Goal: Task Accomplishment & Management: Complete application form

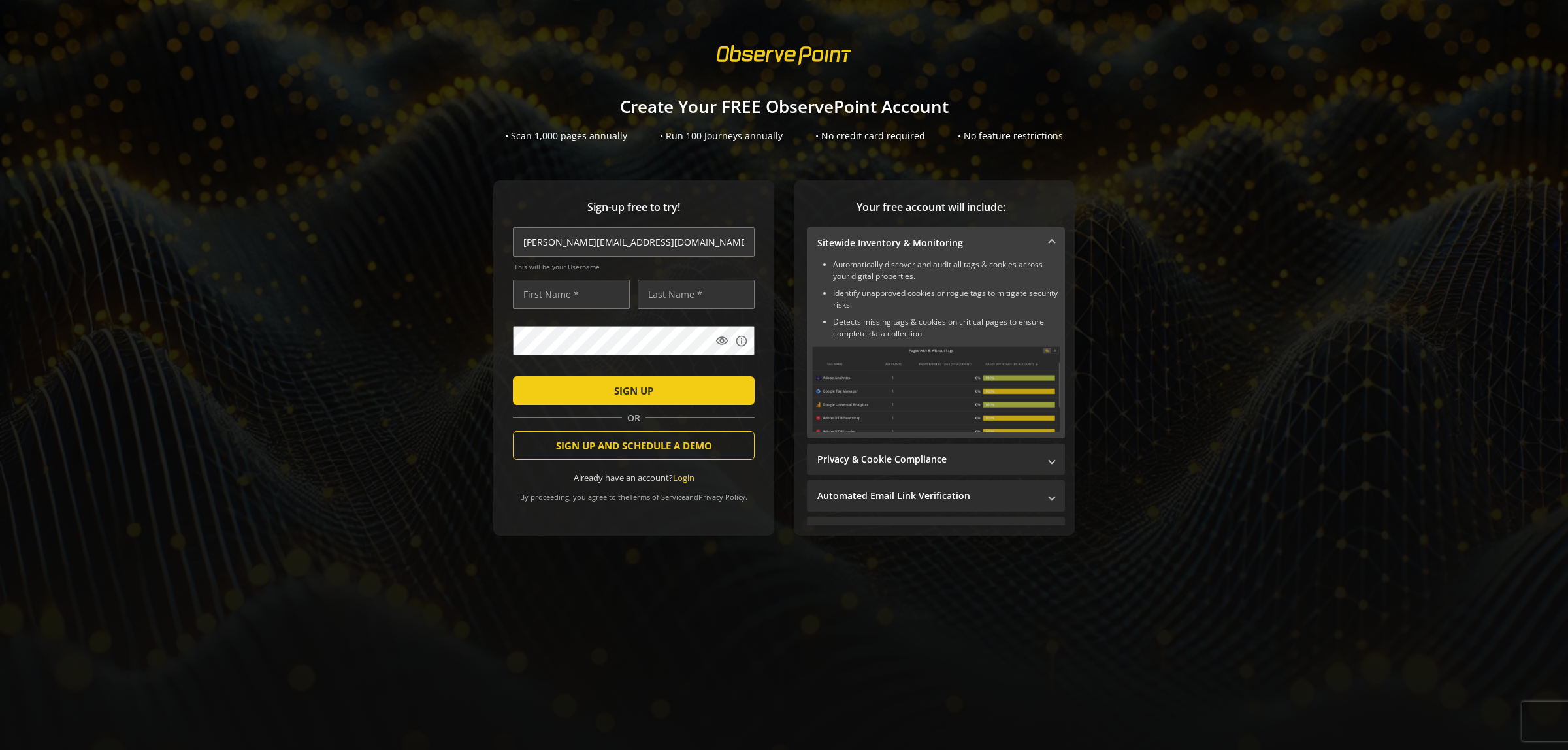
type input "lucian.dragomirescu@observepoint.com"
click at [567, 296] on input "text" at bounding box center [571, 293] width 117 height 29
type input "Lucian"
click at [673, 293] on input "text" at bounding box center [696, 293] width 117 height 29
type input "Dragomirescu"
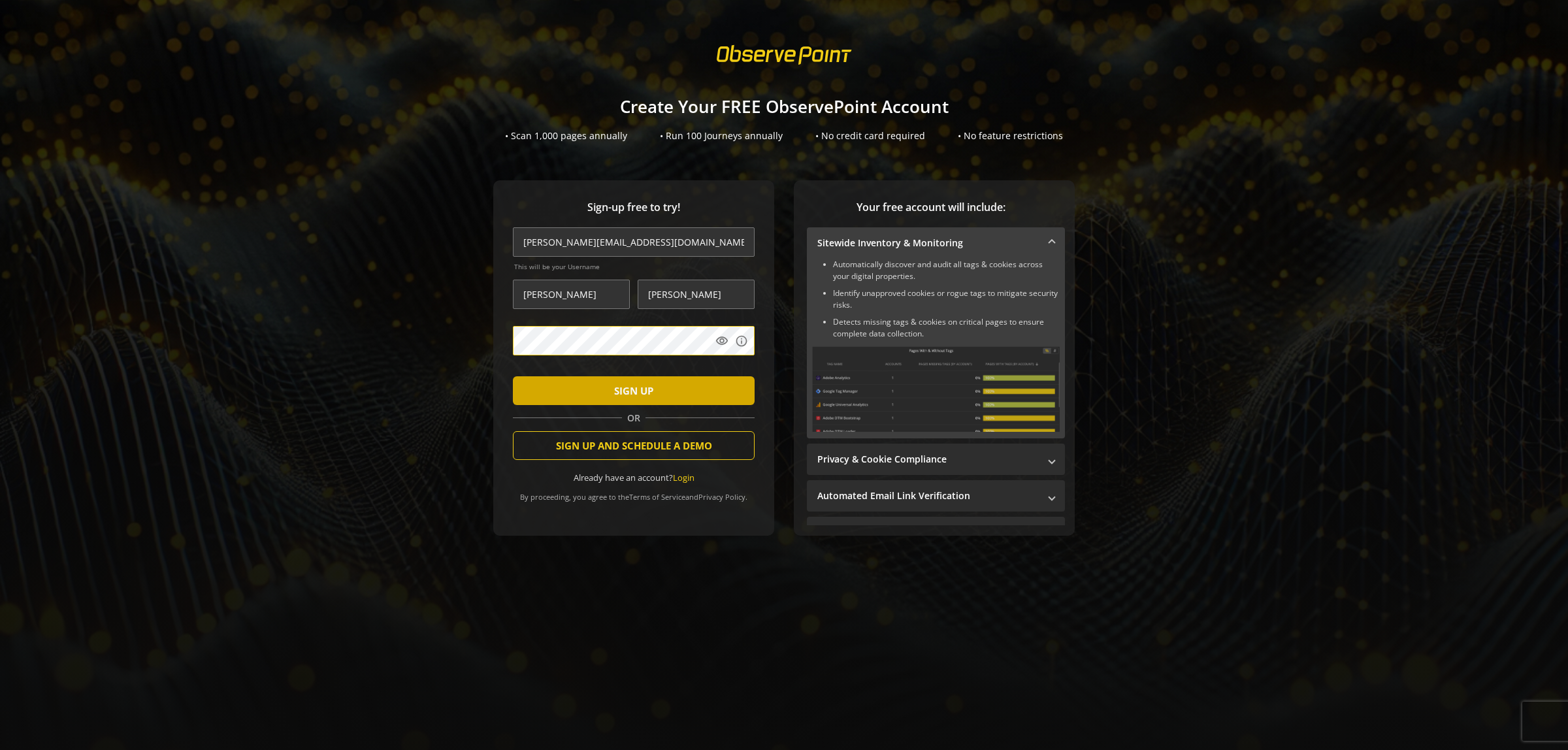
click at [586, 393] on span "submit" at bounding box center [633, 391] width 241 height 32
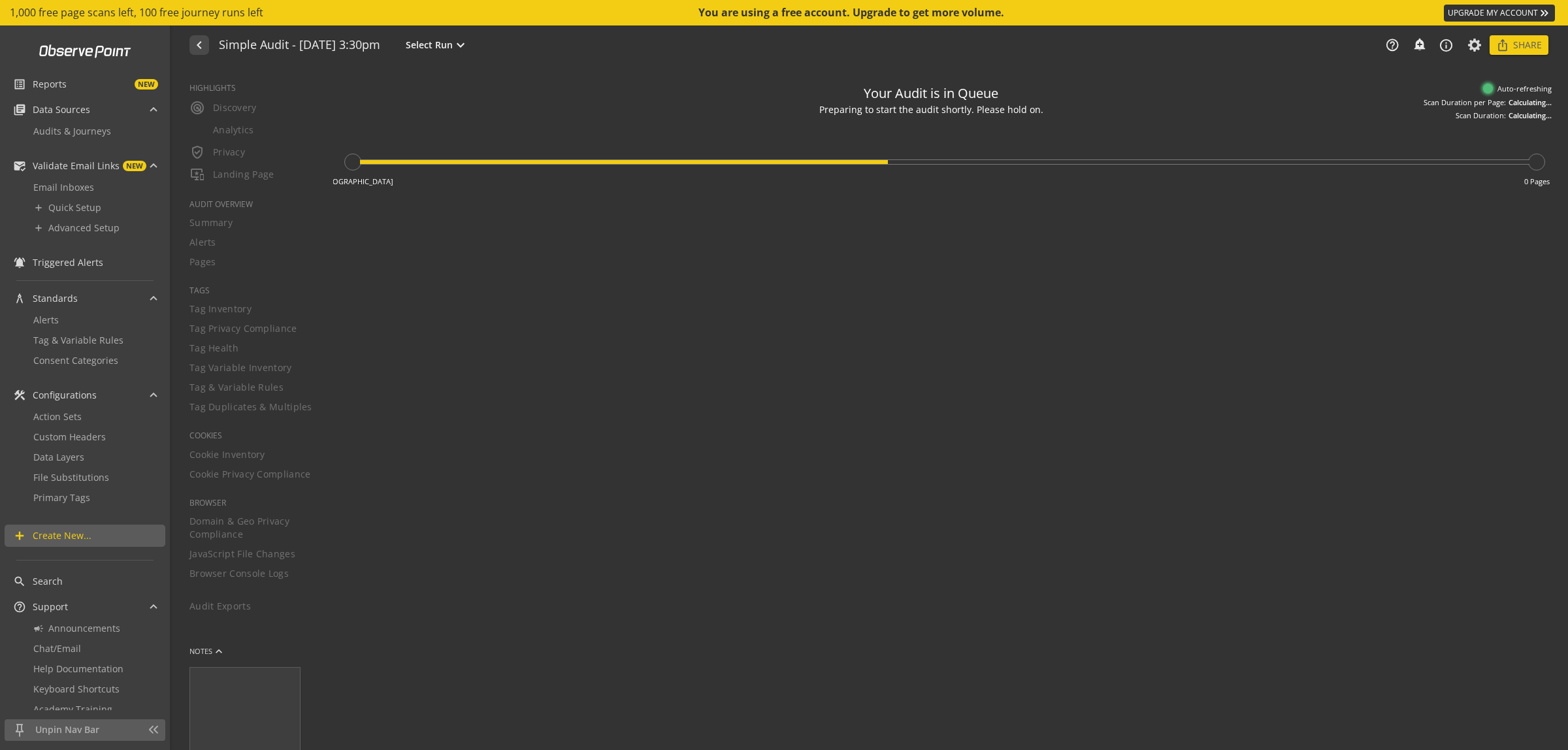
type textarea "Notes can include: -a description of what this audit is validating -changes in …"
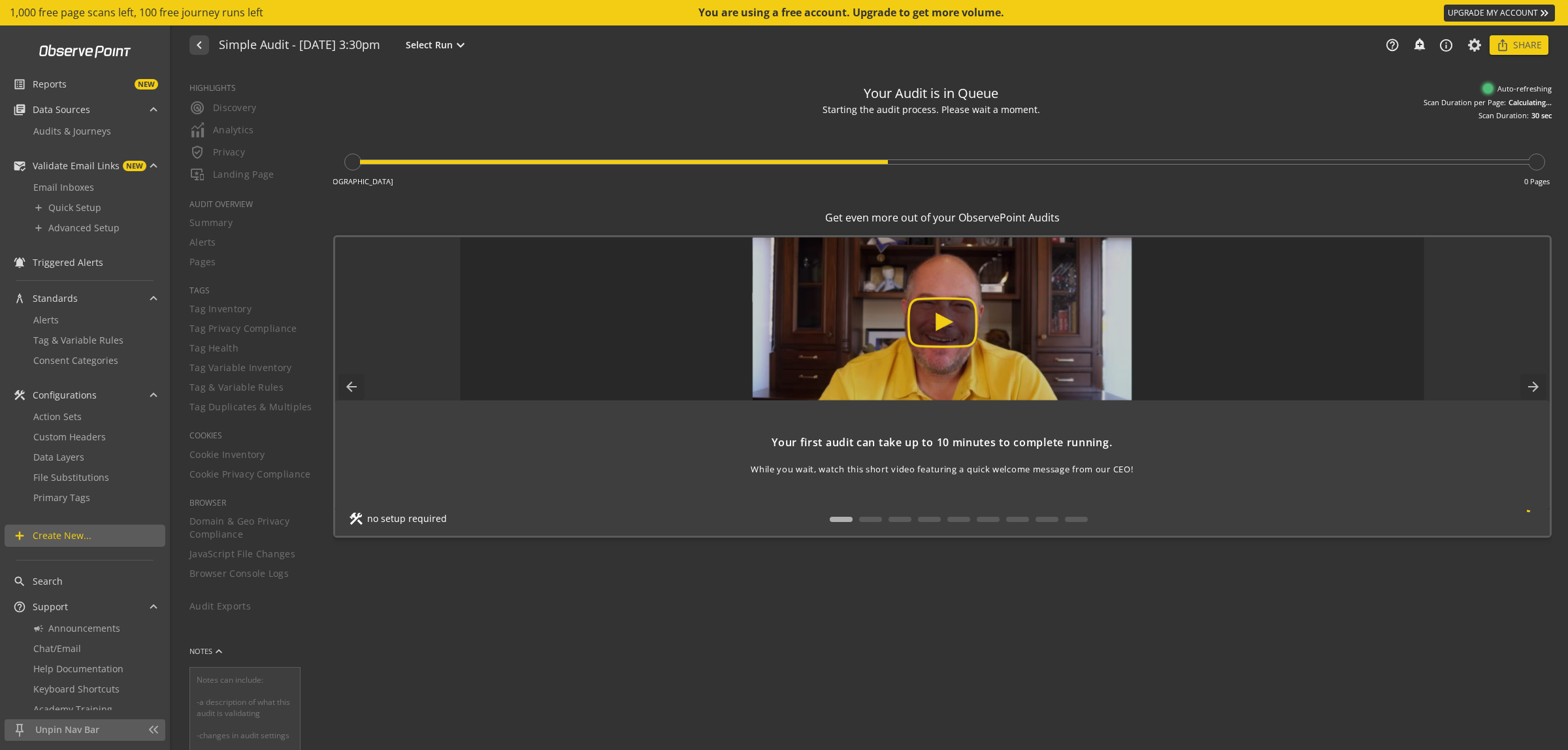
click at [726, 78] on div "Your Audit is in Queue Starting the audit process. Please wait a moment. Audit …" at bounding box center [942, 100] width 1218 height 44
click at [518, 78] on div "Your Audit is in Queue Audit preparation underway. Beginning shortly. The audit…" at bounding box center [942, 100] width 1218 height 44
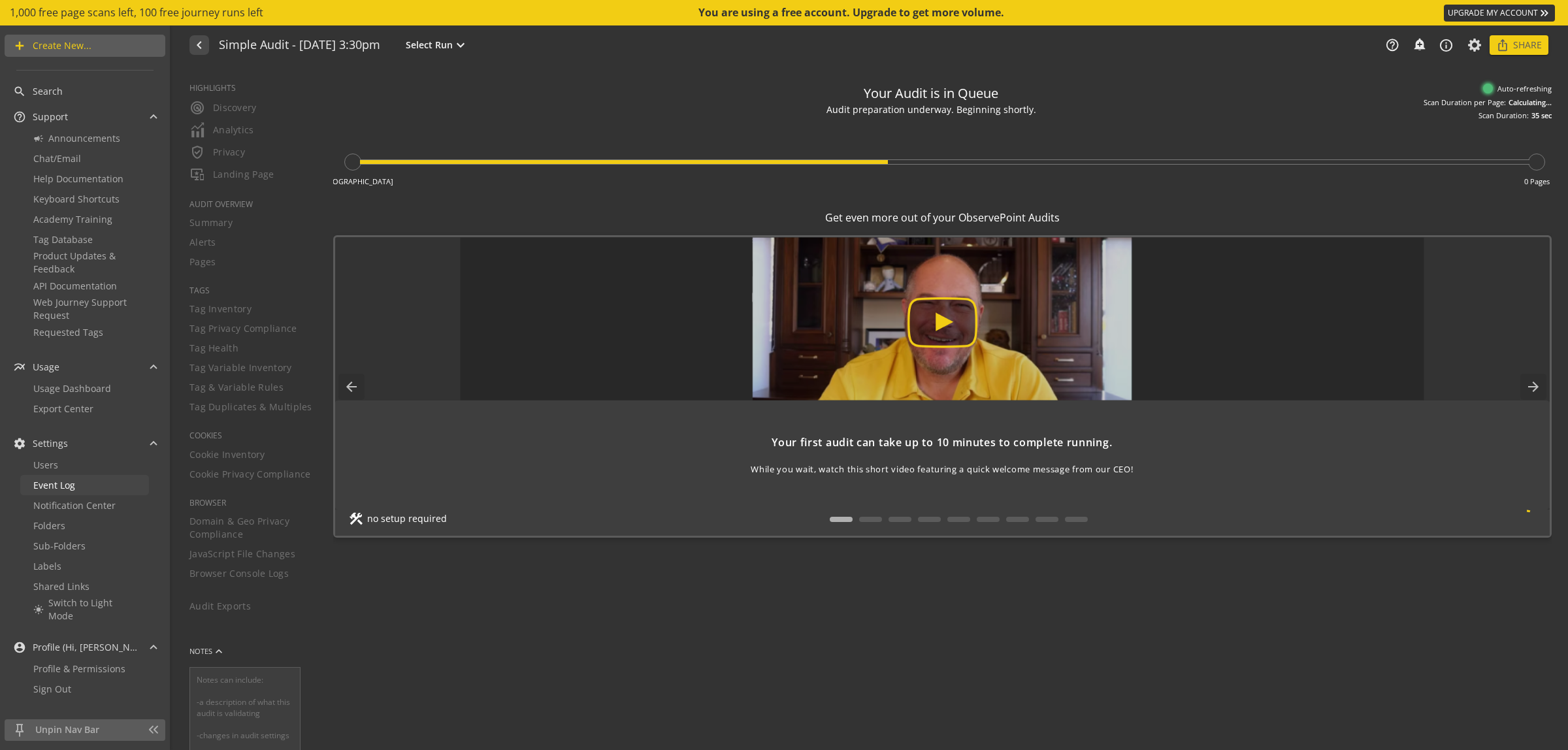
scroll to position [492, 0]
click at [448, 79] on div "Your Audit is in Queue The audit will be launched momentarily. Thank you for yo…" at bounding box center [942, 100] width 1218 height 44
click at [704, 56] on div "navigate_before Simple Audit - 17 September 2025 | 3:30pm Select Run expand_mor…" at bounding box center [870, 45] width 1394 height 39
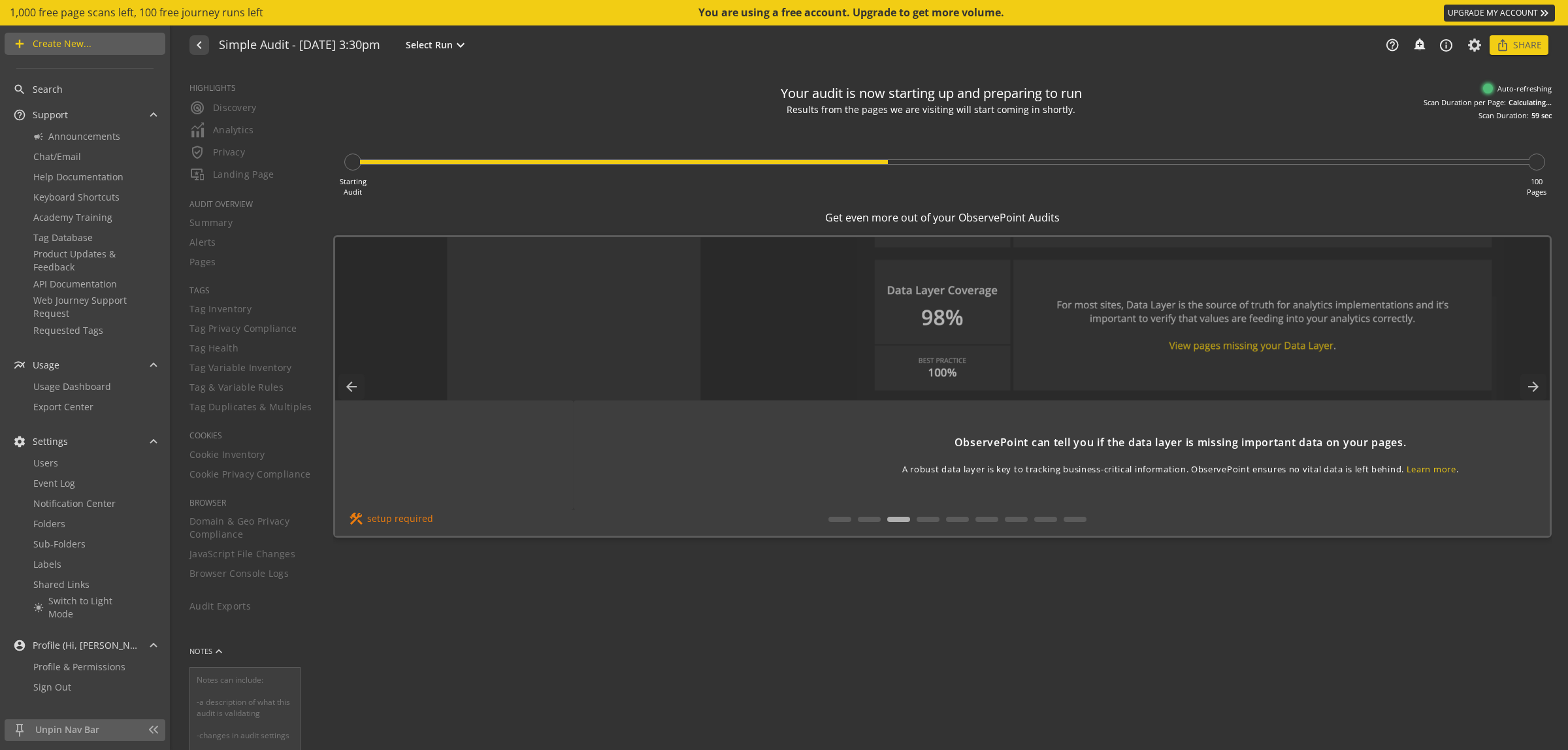
click at [351, 158] on div at bounding box center [352, 161] width 17 height 17
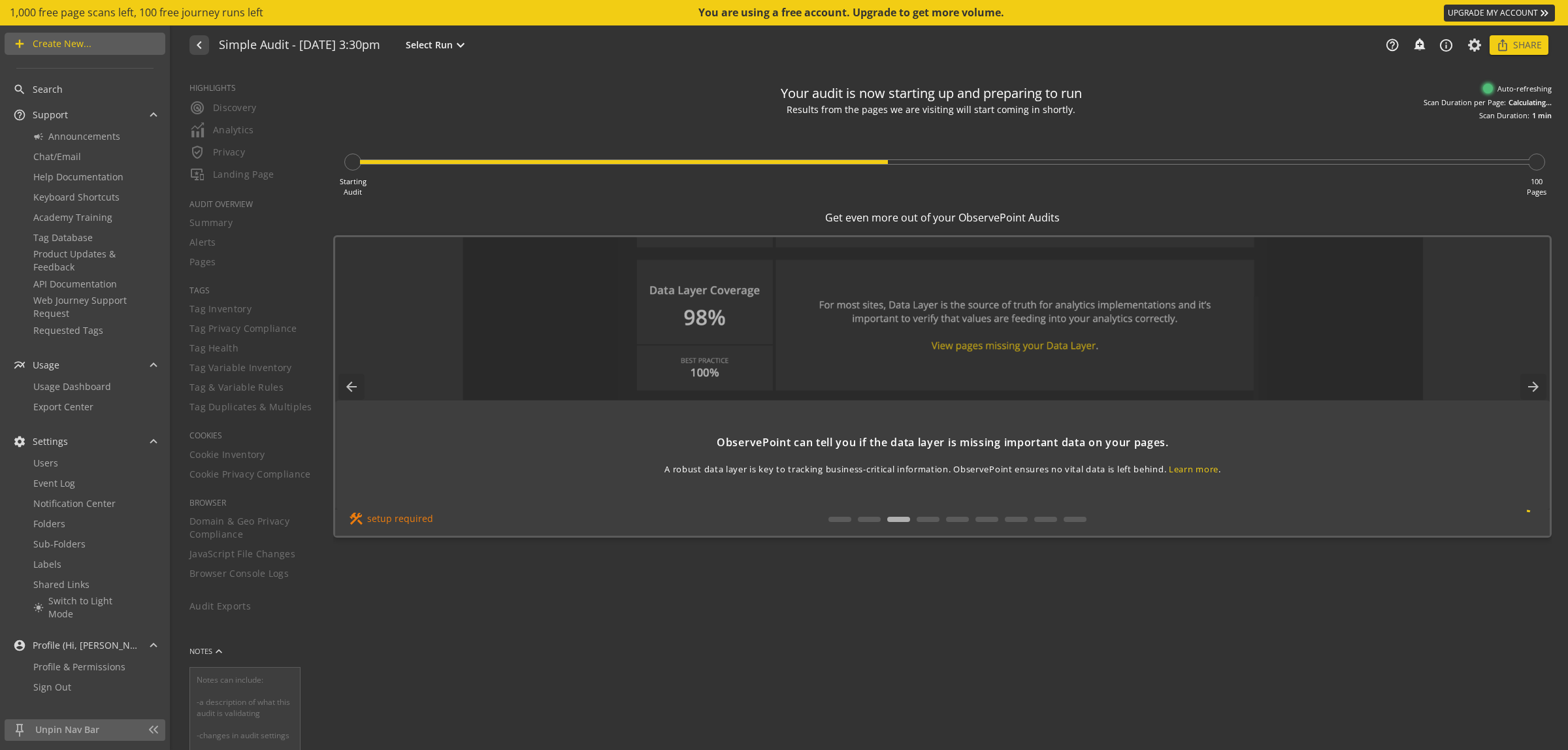
click at [347, 153] on div "Starting Audit" at bounding box center [352, 161] width 17 height 17
click at [352, 158] on div at bounding box center [352, 161] width 17 height 17
click at [544, 203] on div "Your audit is now starting up and preparing to run You will begin to see result…" at bounding box center [942, 409] width 1218 height 664
click at [548, 93] on div "Your audit is now starting up and preparing to run You will begin to see result…" at bounding box center [942, 100] width 1218 height 44
click at [715, 112] on div "Your audit is now starting up and preparing to run Our system is processing pag…" at bounding box center [942, 100] width 1218 height 44
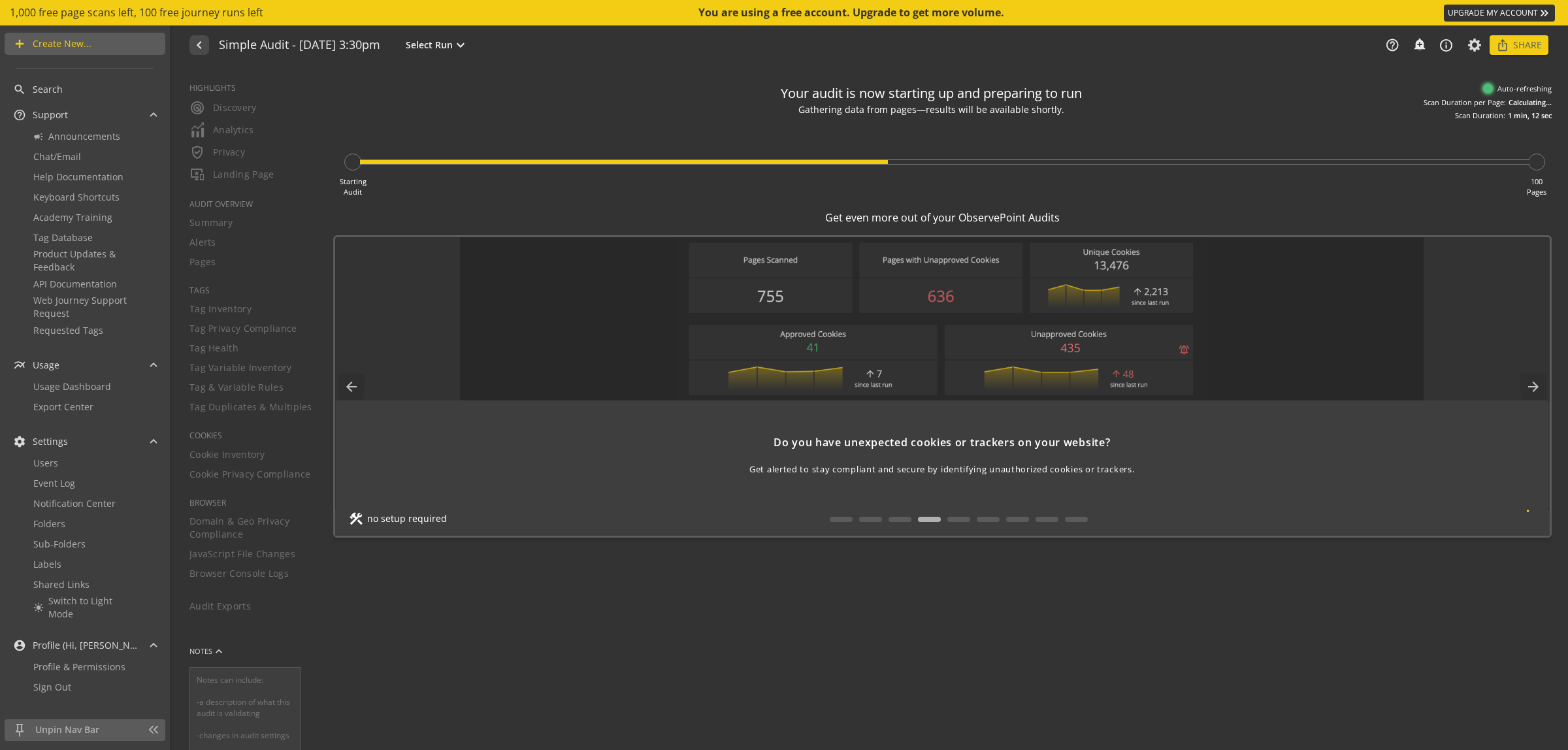
click at [470, 63] on div "navigate_before Simple Audit - 17 September 2025 | 3:30pm Select Run expand_mor…" at bounding box center [870, 45] width 1394 height 39
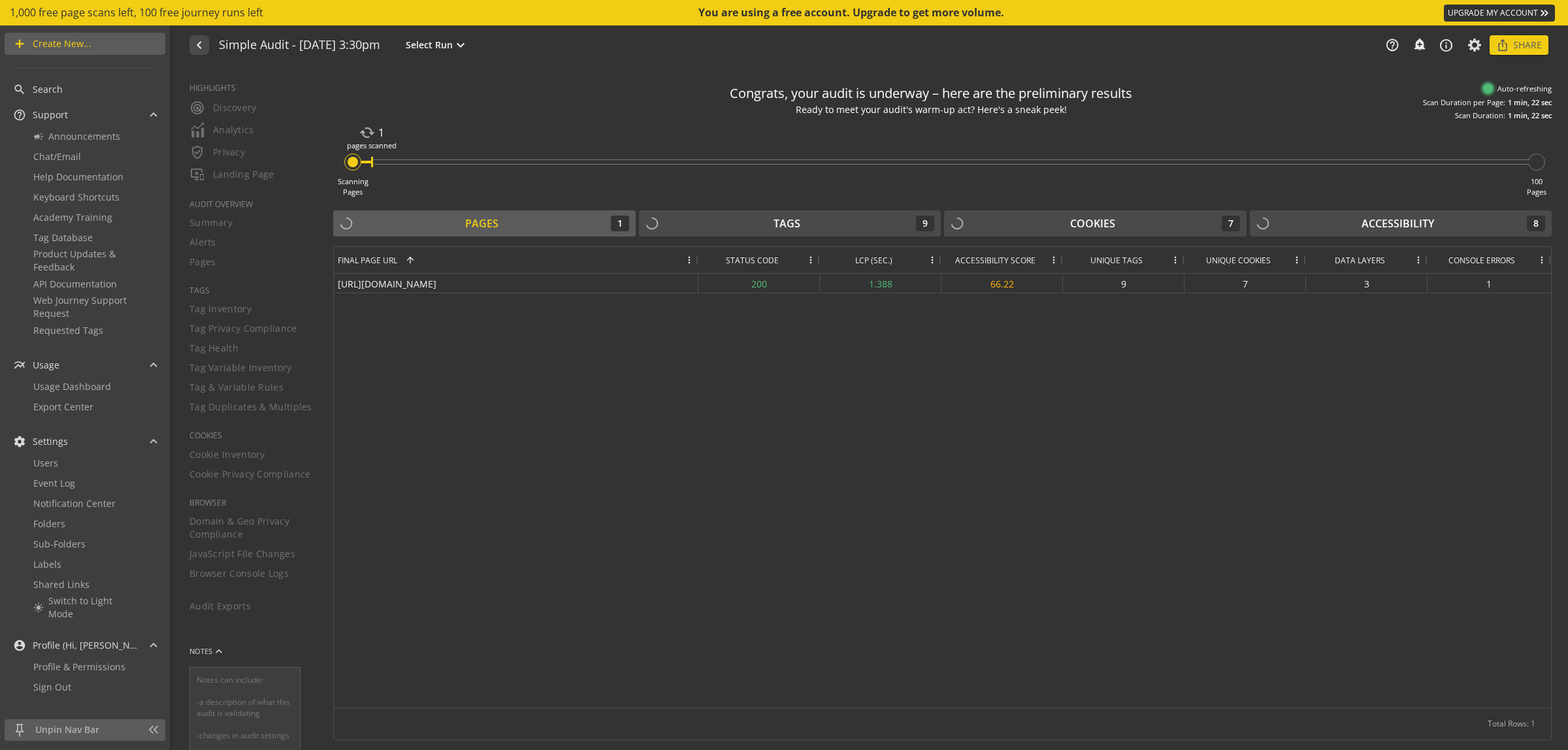
click at [570, 101] on div "Congrats, your audit is underway – here are the preliminary results Ready to me…" at bounding box center [942, 100] width 1218 height 44
drag, startPoint x: 523, startPoint y: 88, endPoint x: 331, endPoint y: 262, distance: 259.1
click at [521, 88] on div "Congrats, your audit is underway – here are the preliminary results Ready to me…" at bounding box center [942, 100] width 1218 height 44
click at [563, 537] on div "https://www.sodexo.com/about-us/our-history 200 1.844 67.844 8 7 3 1 https://ww…" at bounding box center [943, 491] width 1217 height 434
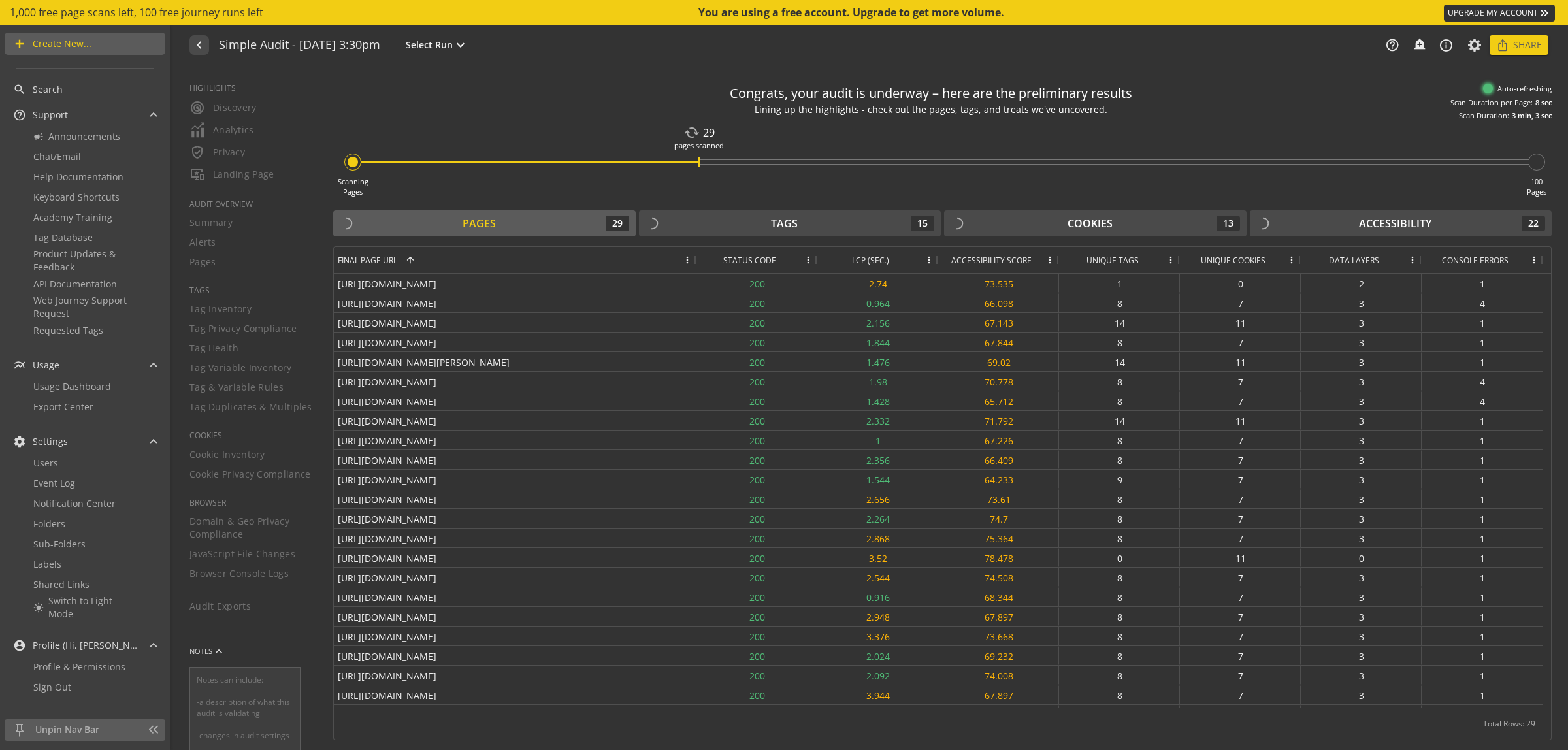
click at [1015, 56] on div "navigate_before Simple Audit - 17 September 2025 | 3:30pm Select Run expand_mor…" at bounding box center [870, 45] width 1394 height 39
click at [980, 70] on div "Congrats, your audit is underway – here are the preliminary results Lining up t…" at bounding box center [950, 408] width 1235 height 683
click at [952, 70] on div "Congrats, your audit is underway – here are the preliminary results Lining up t…" at bounding box center [950, 408] width 1235 height 683
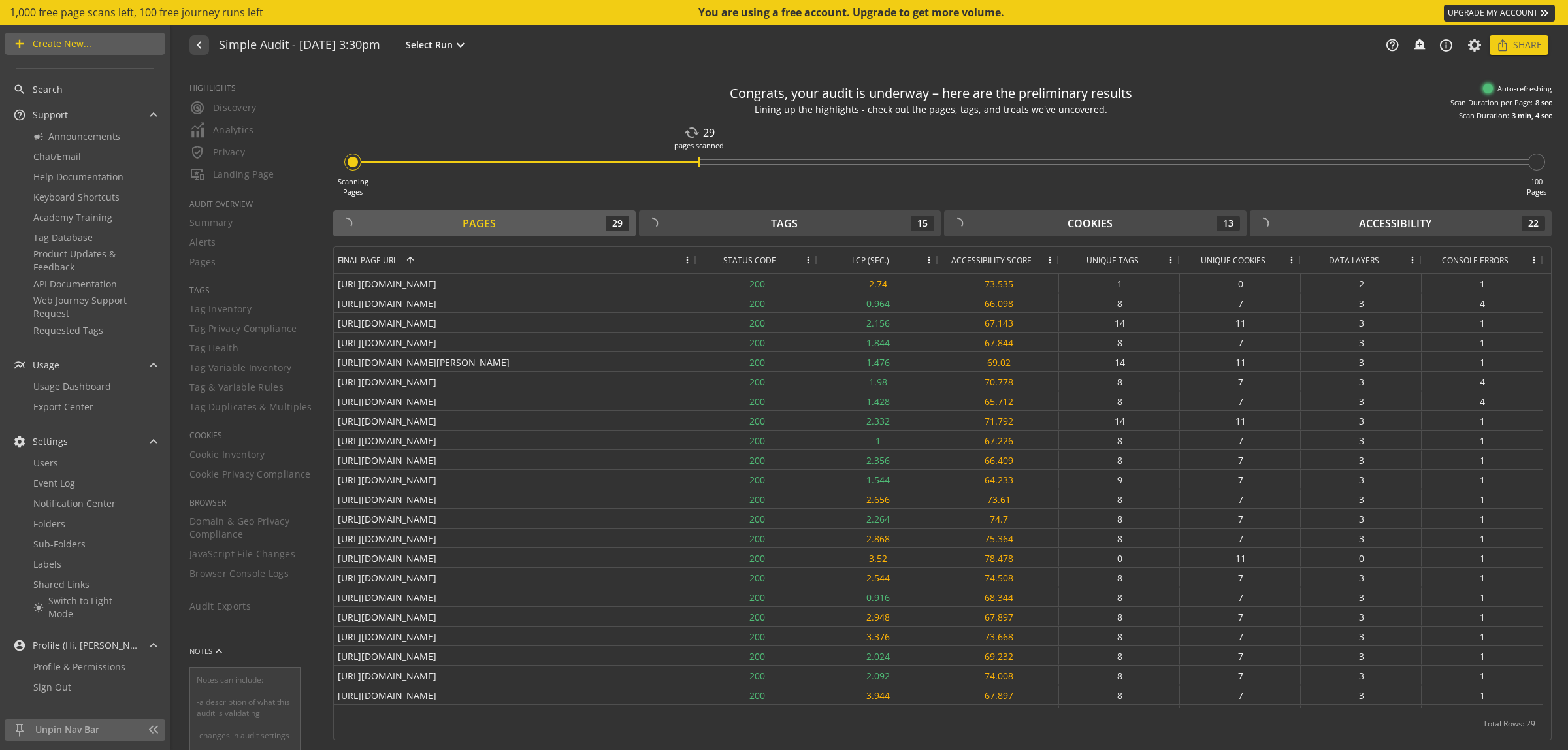
click at [952, 70] on div "Congrats, your audit is underway – here are the preliminary results Lining up t…" at bounding box center [950, 408] width 1235 height 683
click at [586, 105] on div "Congrats, your audit is underway – here are the preliminary results Your audit …" at bounding box center [942, 100] width 1218 height 44
drag, startPoint x: 654, startPoint y: 89, endPoint x: 681, endPoint y: 118, distance: 39.6
click at [654, 90] on div "Congrats, your audit is underway – here are the preliminary results Your audit …" at bounding box center [942, 100] width 1218 height 44
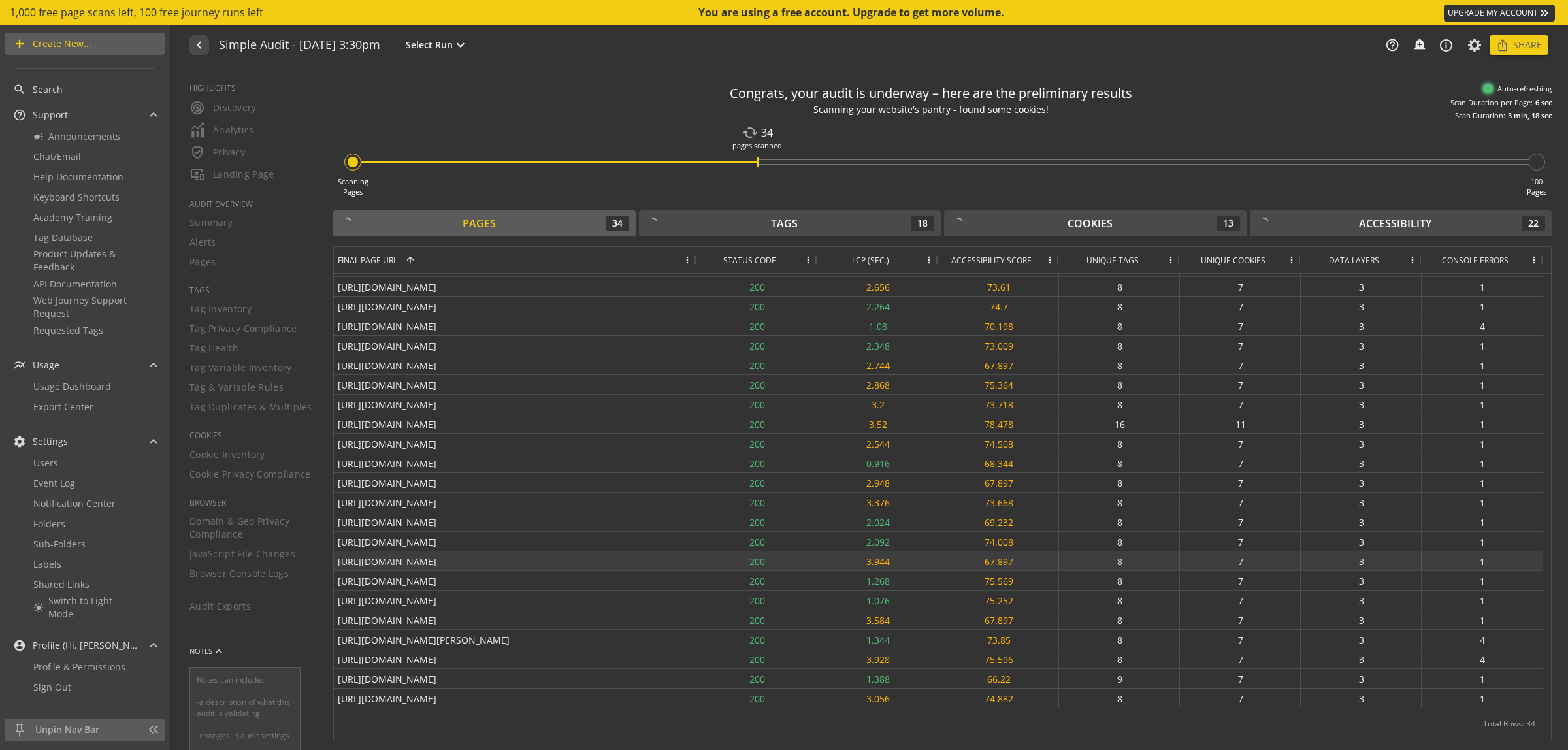
scroll to position [0, 0]
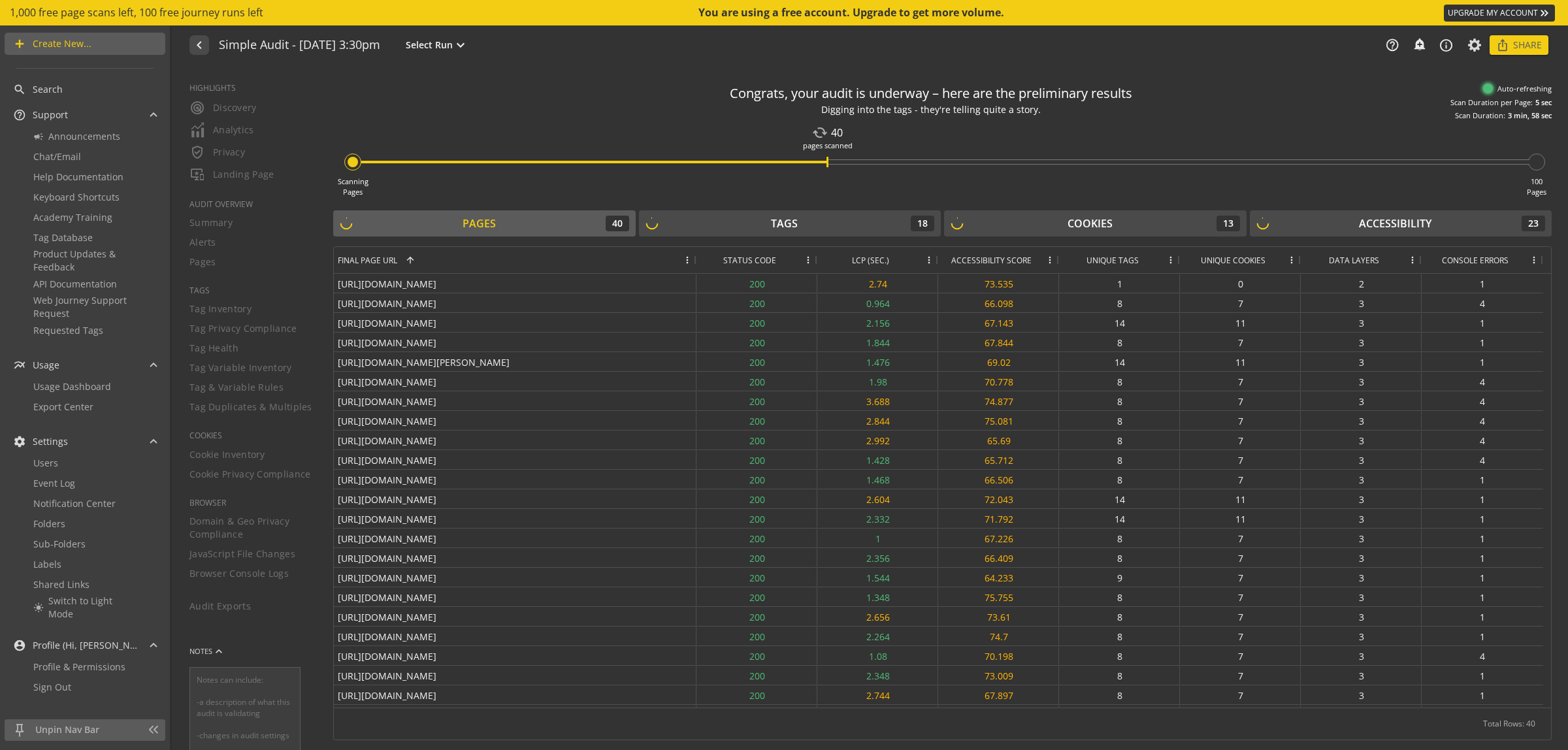
click at [688, 70] on div "Congrats, your audit is underway – here are the preliminary results Digging int…" at bounding box center [950, 408] width 1235 height 683
click at [621, 93] on div "Congrats, your audit is underway – here are the preliminary results Peeking beh…" at bounding box center [942, 100] width 1218 height 44
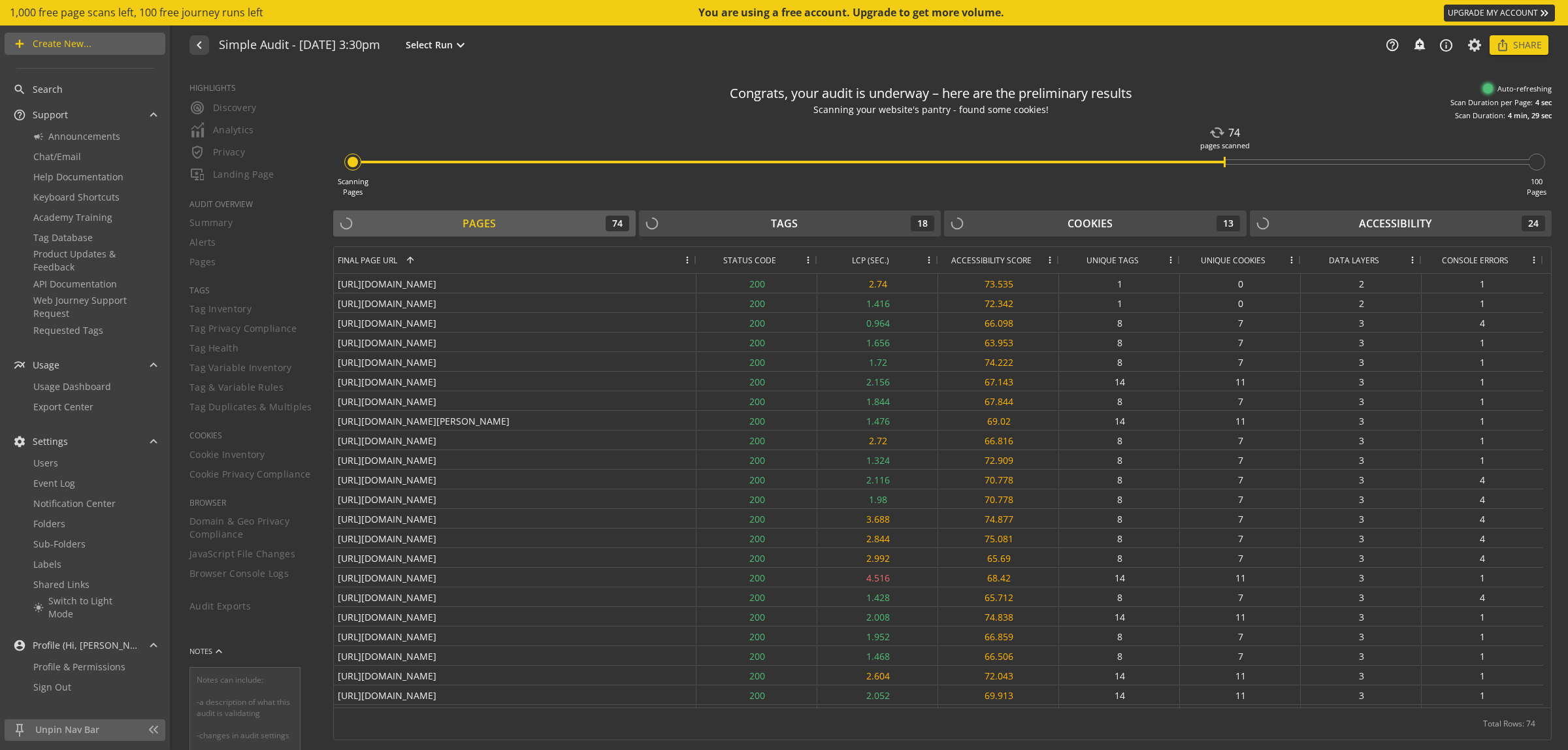
click at [943, 130] on div "Scanning Pages cached 74 pages scanned 100 Pages" at bounding box center [942, 159] width 1218 height 77
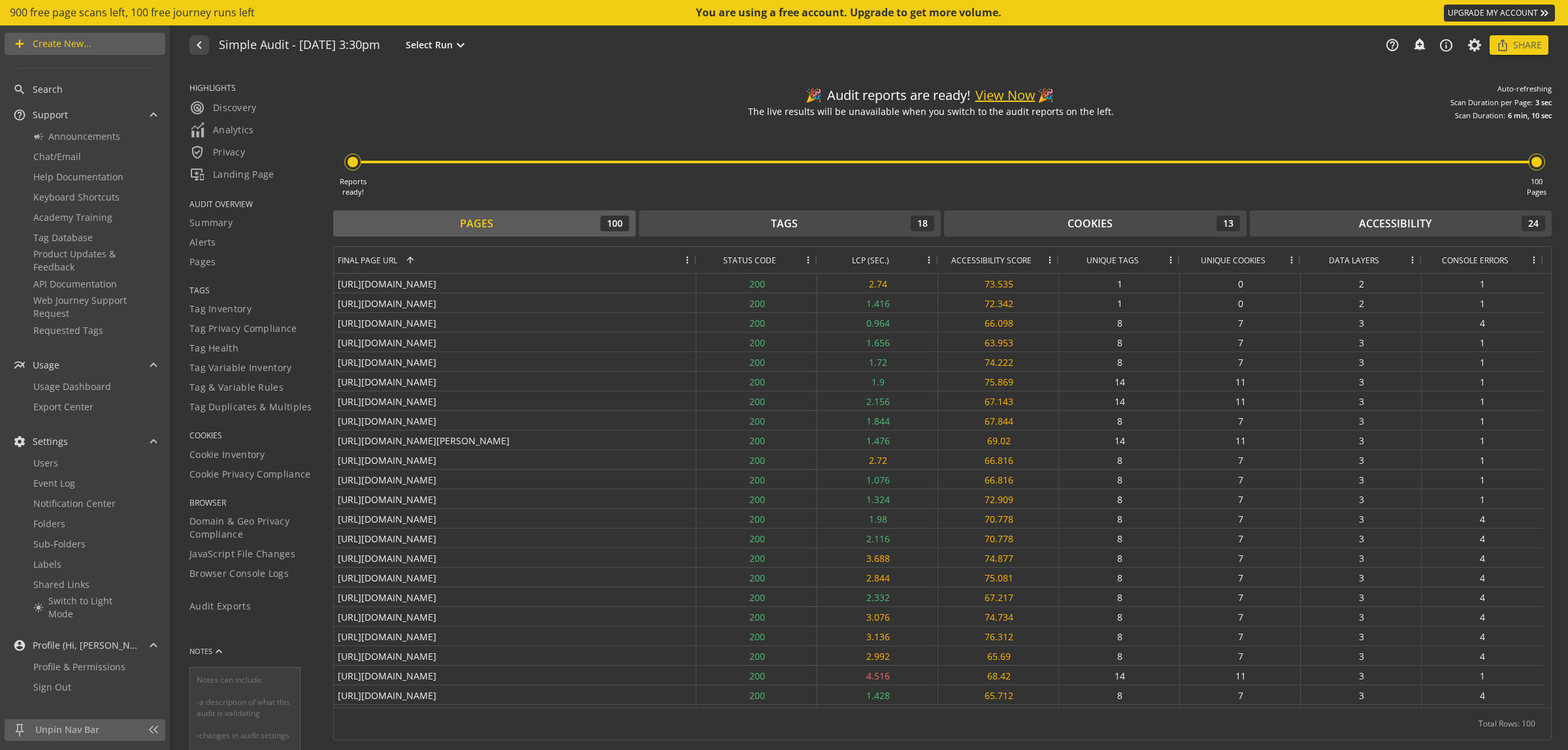
click at [651, 125] on div "Reports ready! 100 Pages" at bounding box center [942, 159] width 1218 height 77
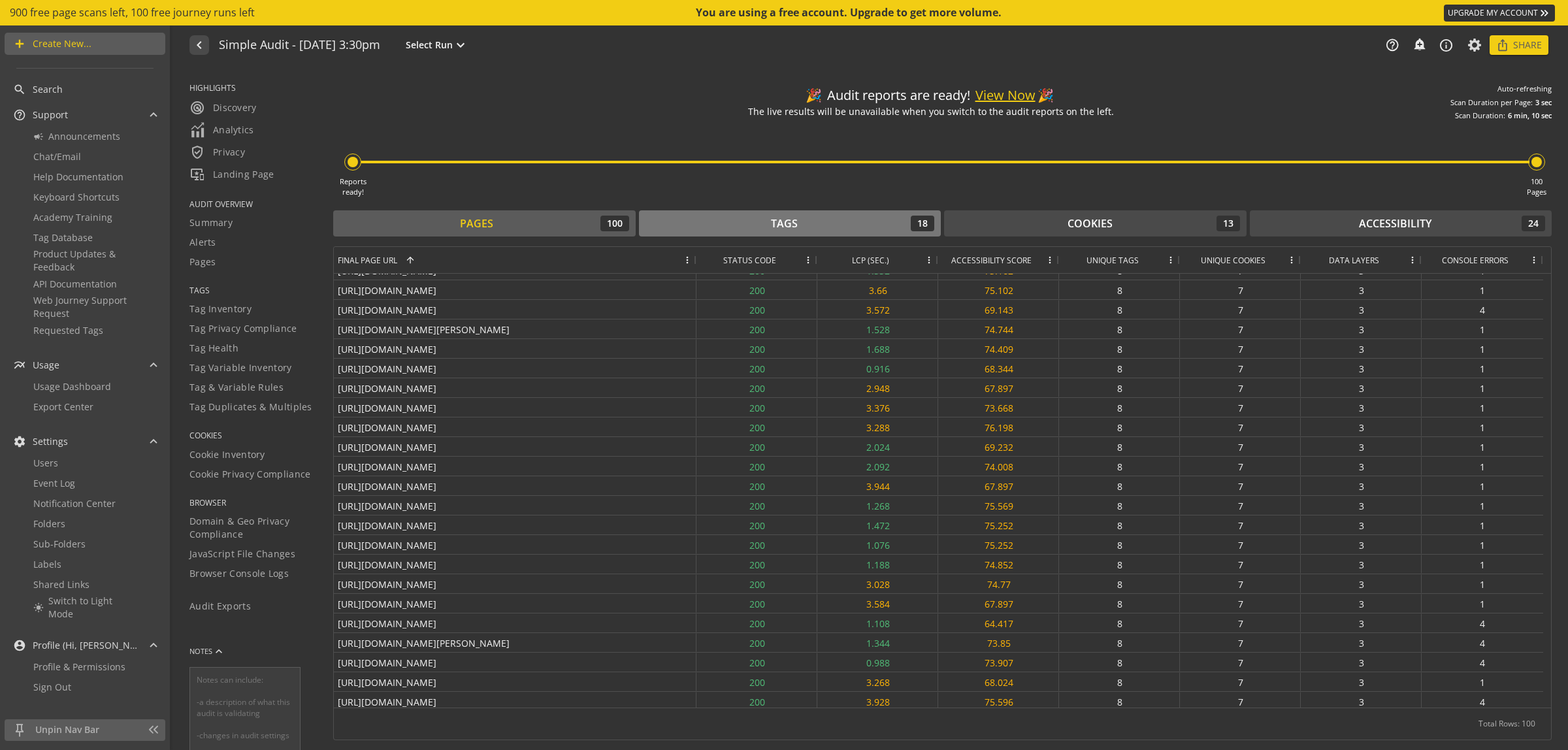
click at [736, 219] on div "Tags 18" at bounding box center [790, 224] width 290 height 16
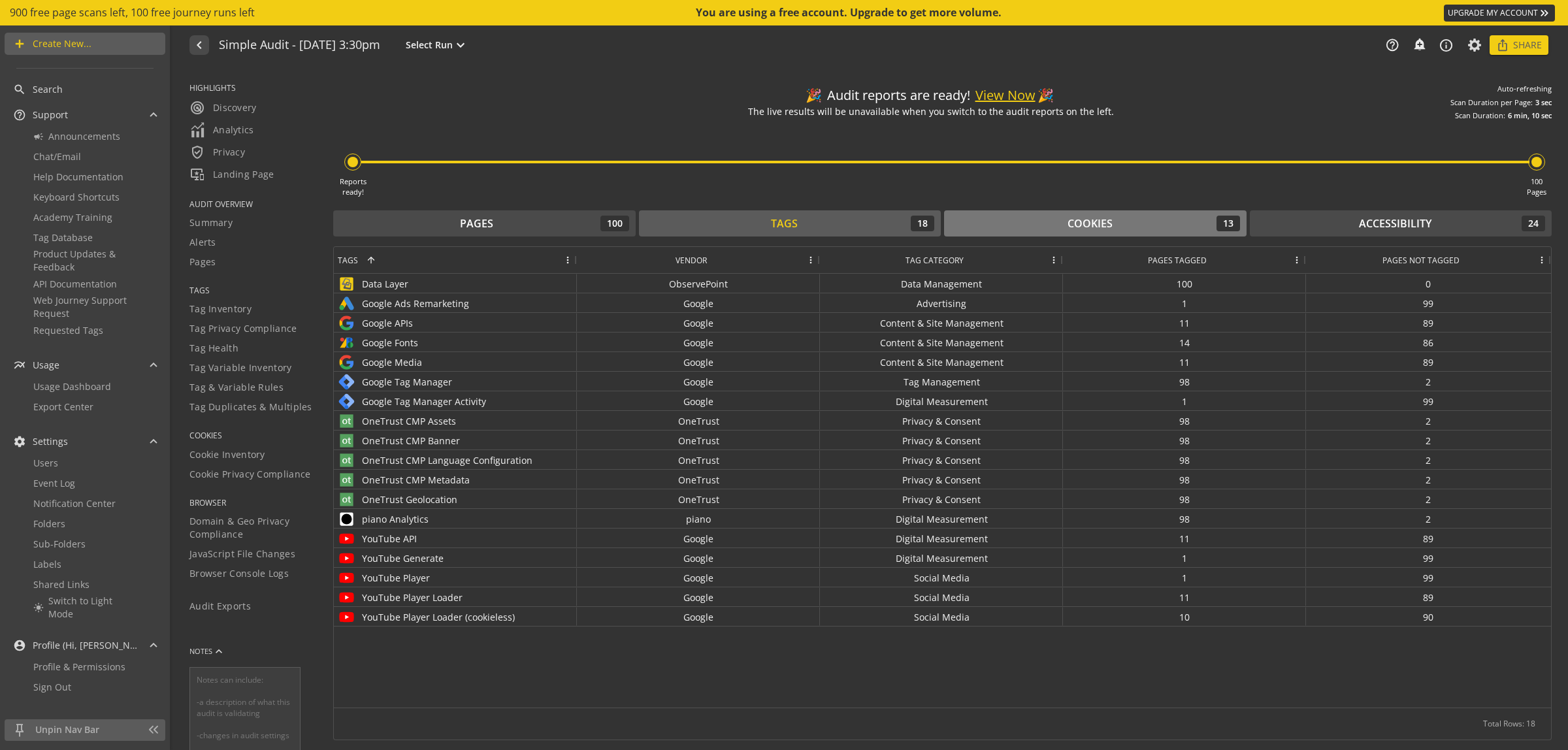
click at [1000, 233] on button "Cookies 13" at bounding box center [1095, 224] width 302 height 26
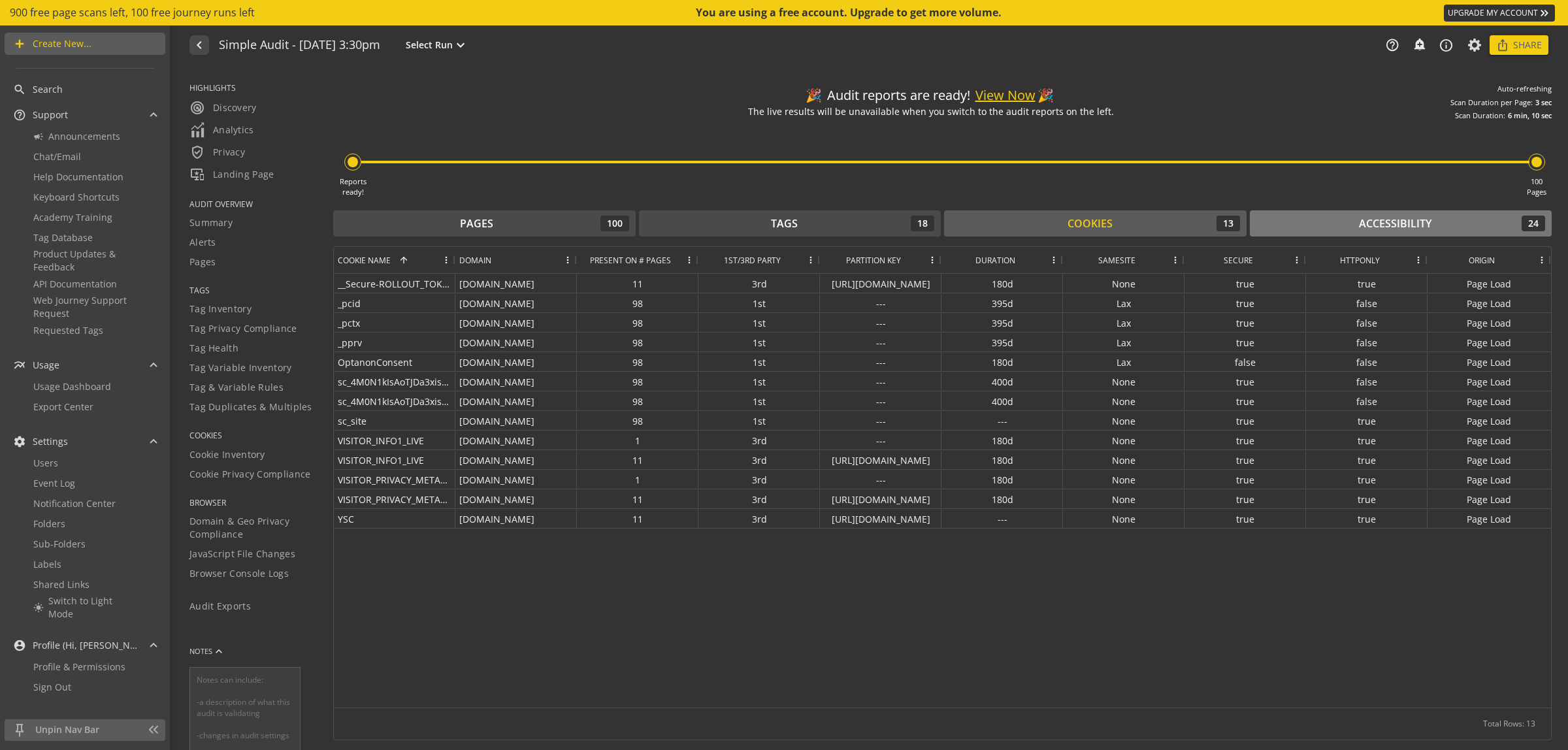
drag, startPoint x: 1350, startPoint y: 226, endPoint x: 1328, endPoint y: 226, distance: 22.0
click at [1348, 226] on div "Accessibility 24" at bounding box center [1401, 224] width 290 height 16
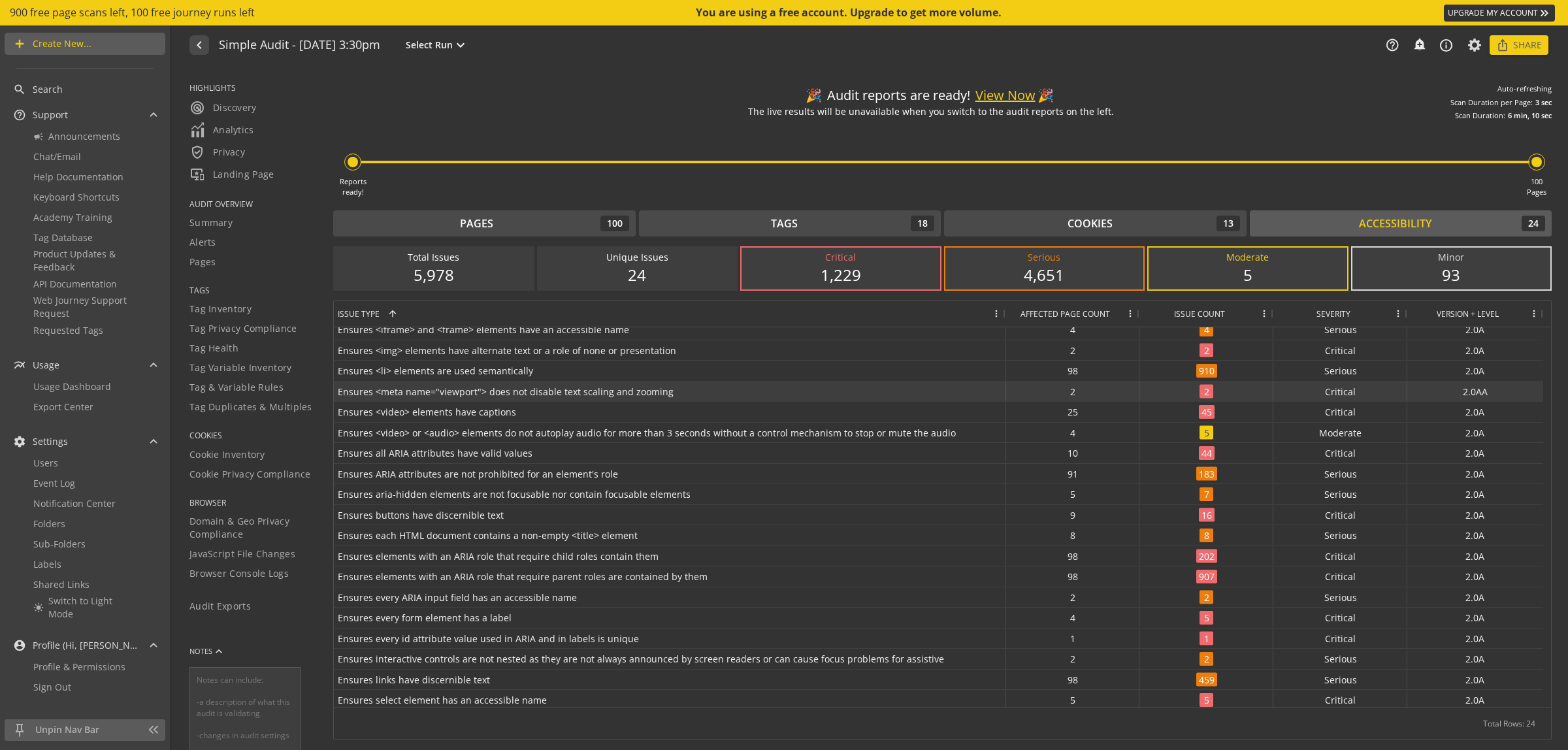
scroll to position [113, 0]
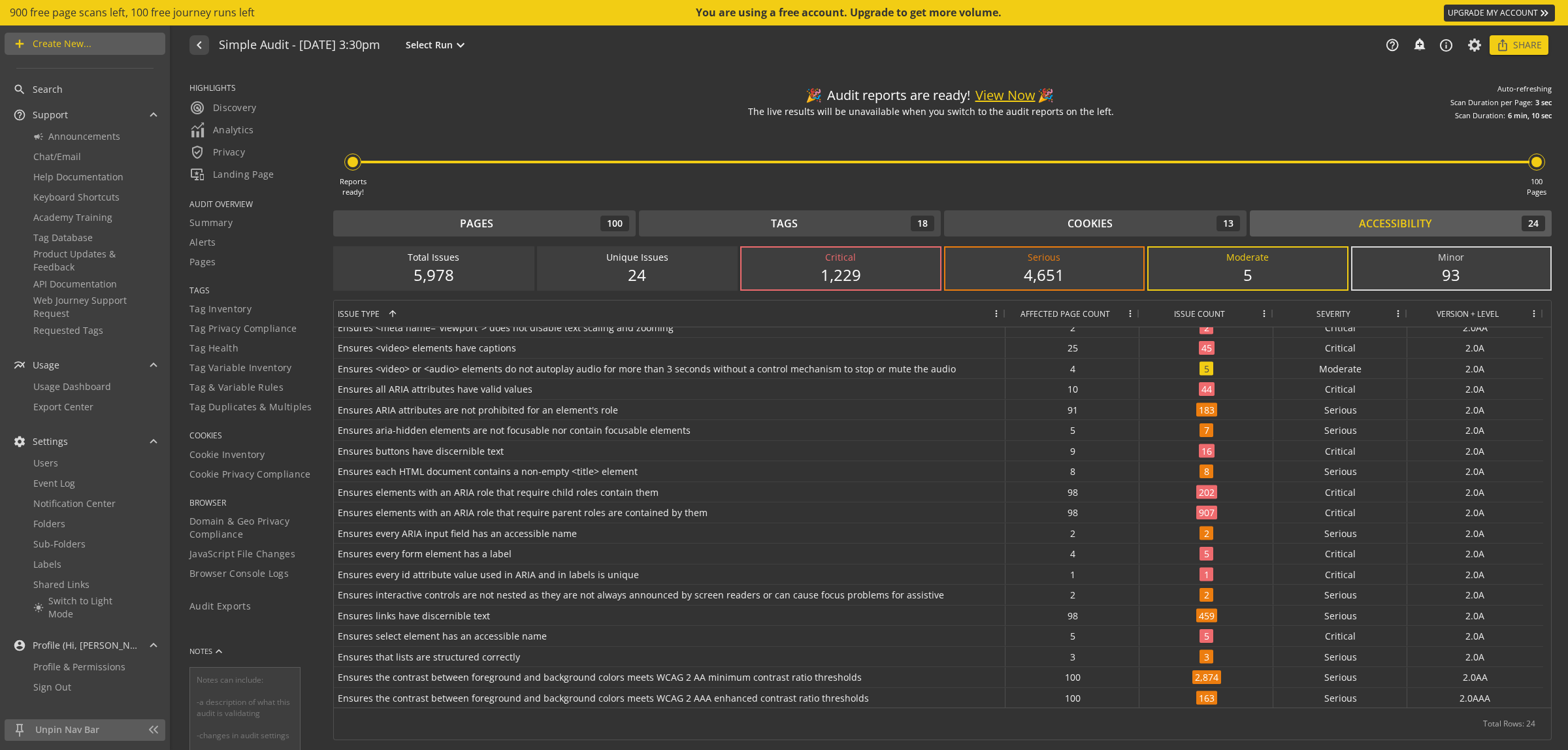
click at [1237, 84] on div "🎉 Audit reports are ready! View Now 🎉 The live results will be unavailable when…" at bounding box center [942, 100] width 1218 height 44
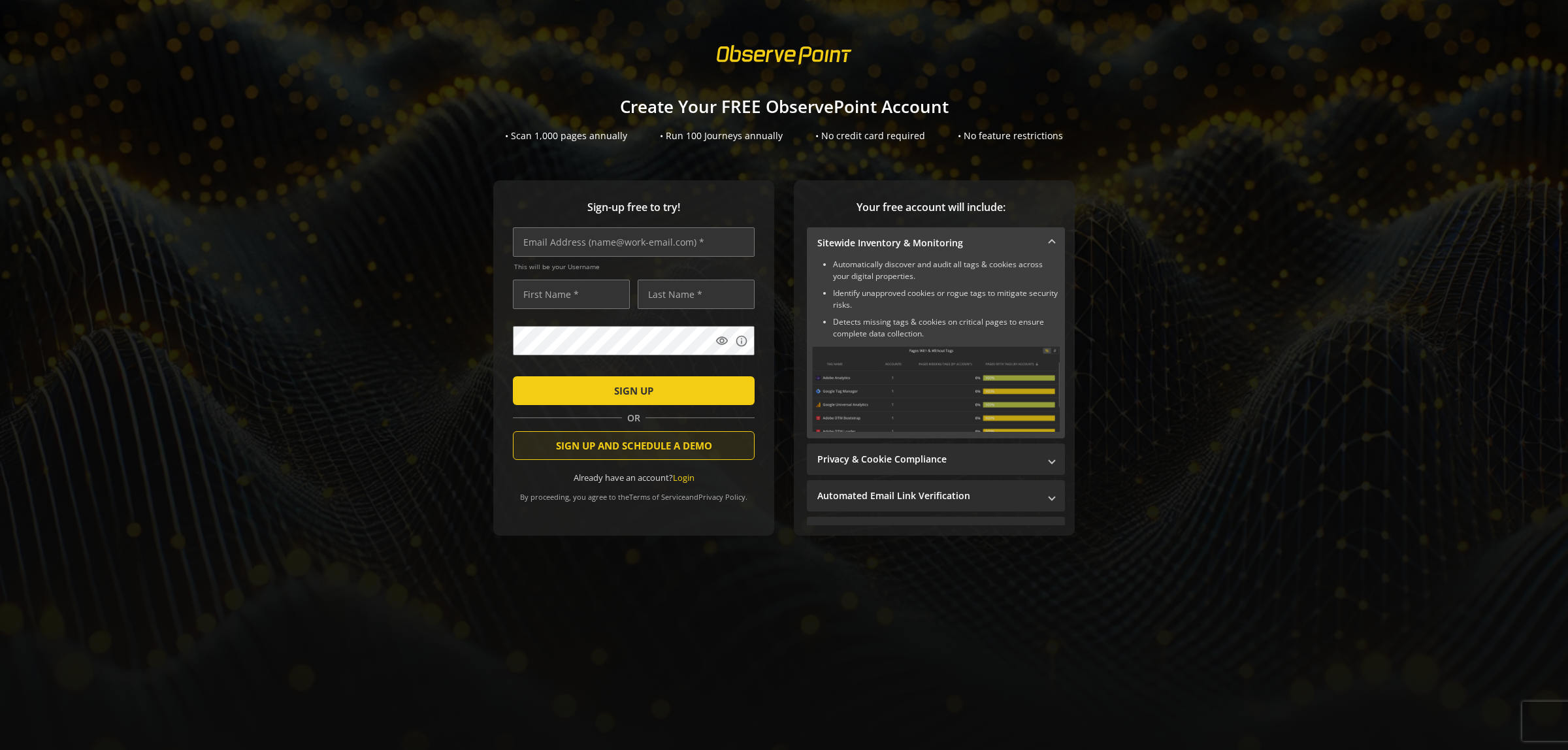
click at [690, 451] on span "SIGN UP AND SCHEDULE A DEMO" at bounding box center [633, 445] width 156 height 24
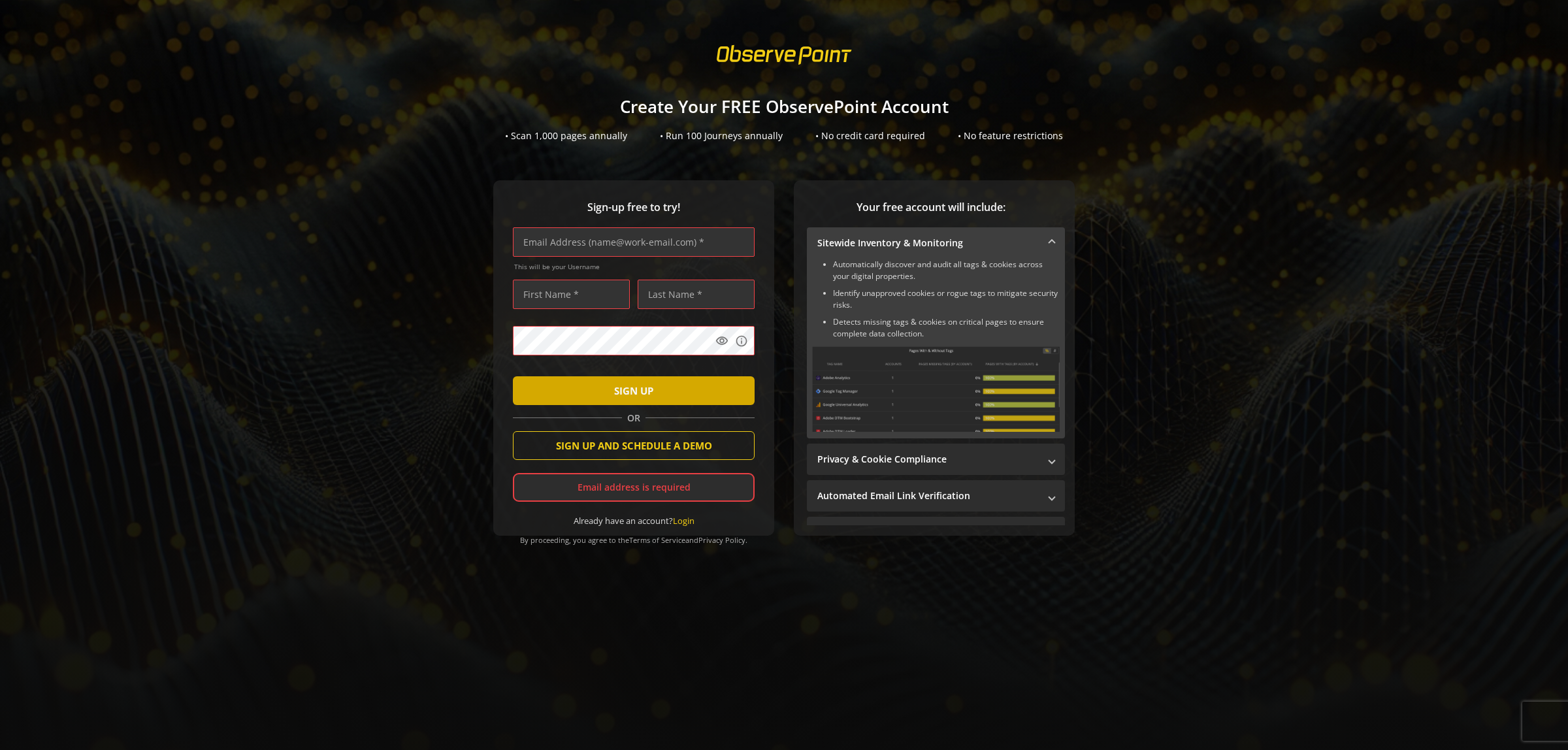
click at [660, 394] on span "submit" at bounding box center [633, 391] width 241 height 32
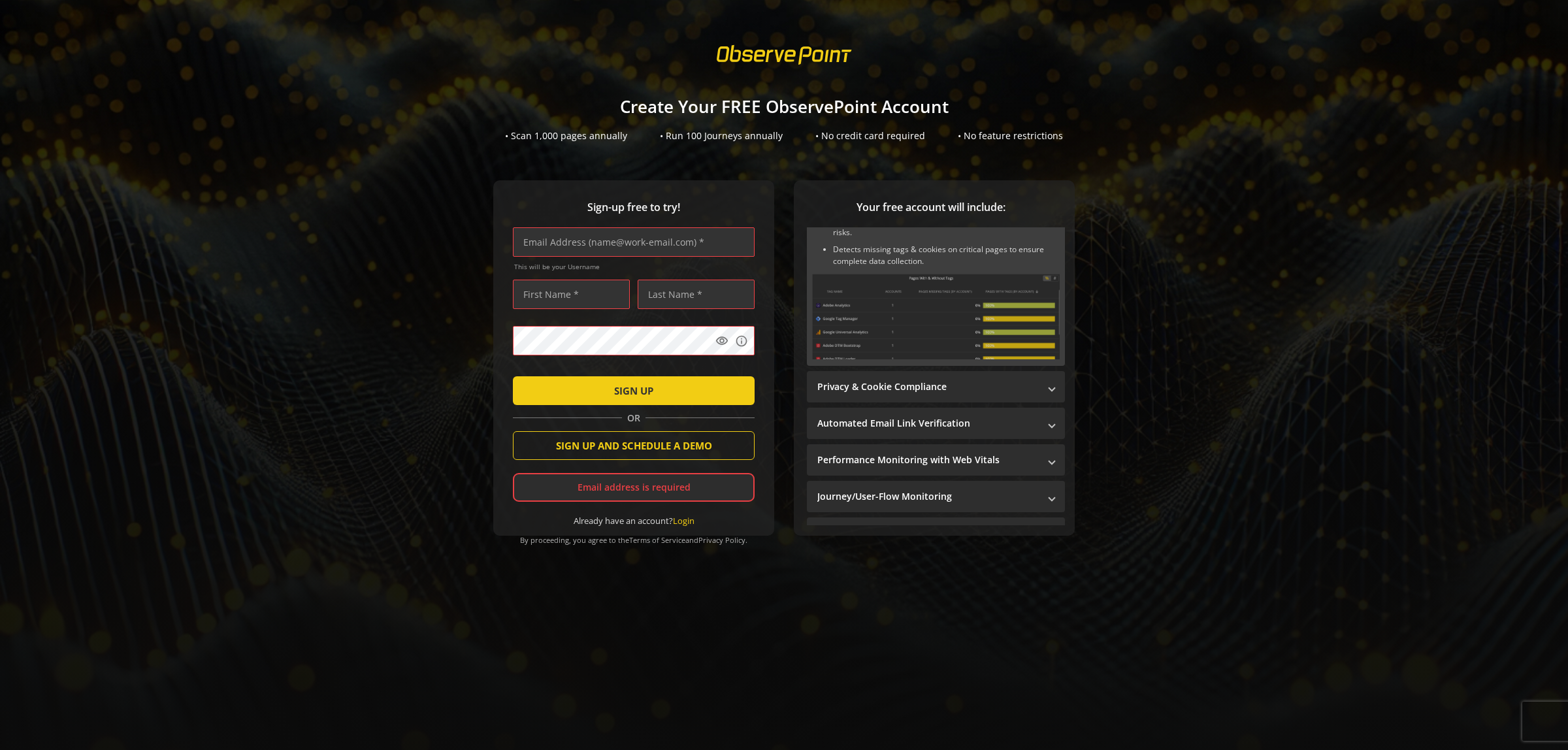
scroll to position [204, 0]
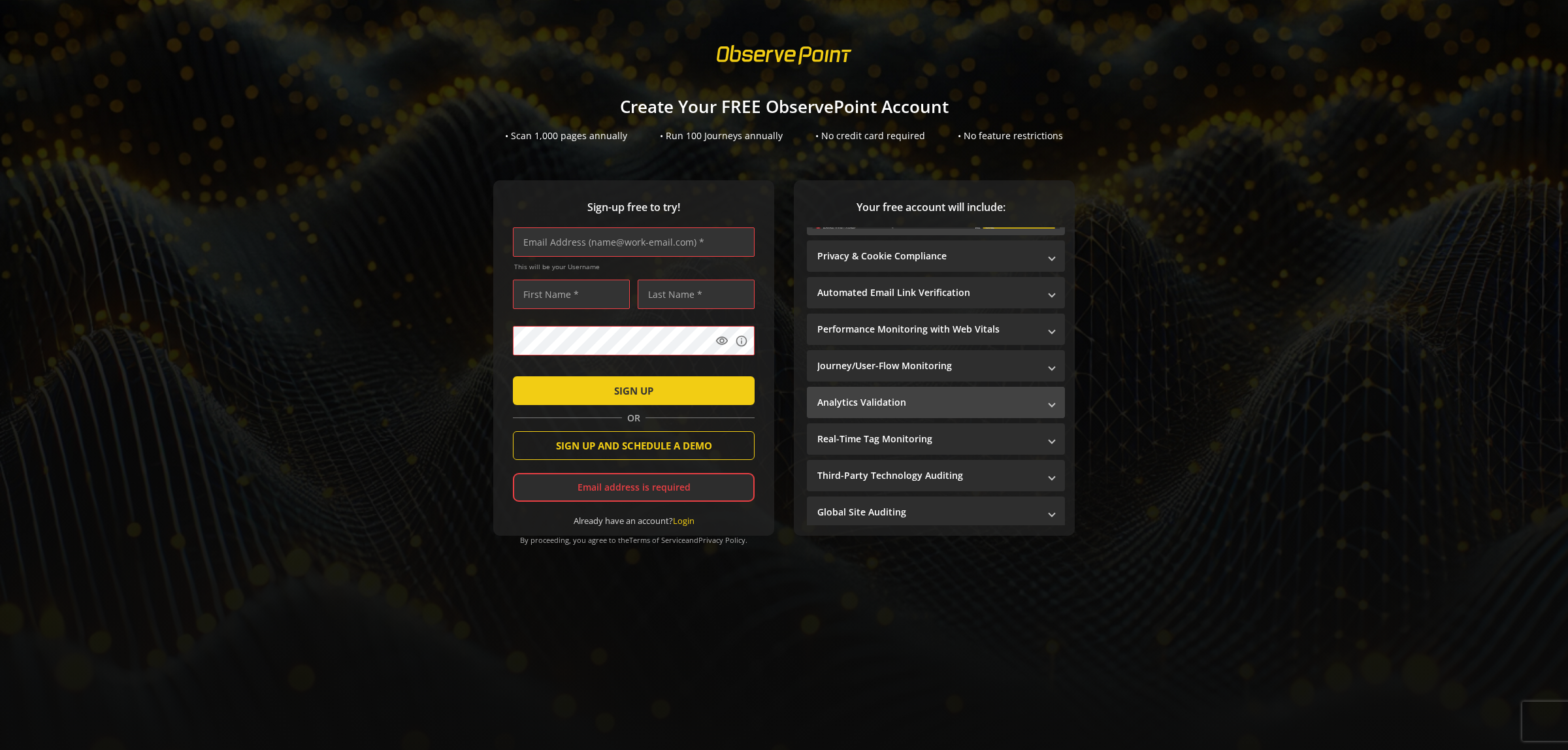
click at [856, 406] on mat-expansion-panel-header "Analytics Validation" at bounding box center [936, 403] width 258 height 32
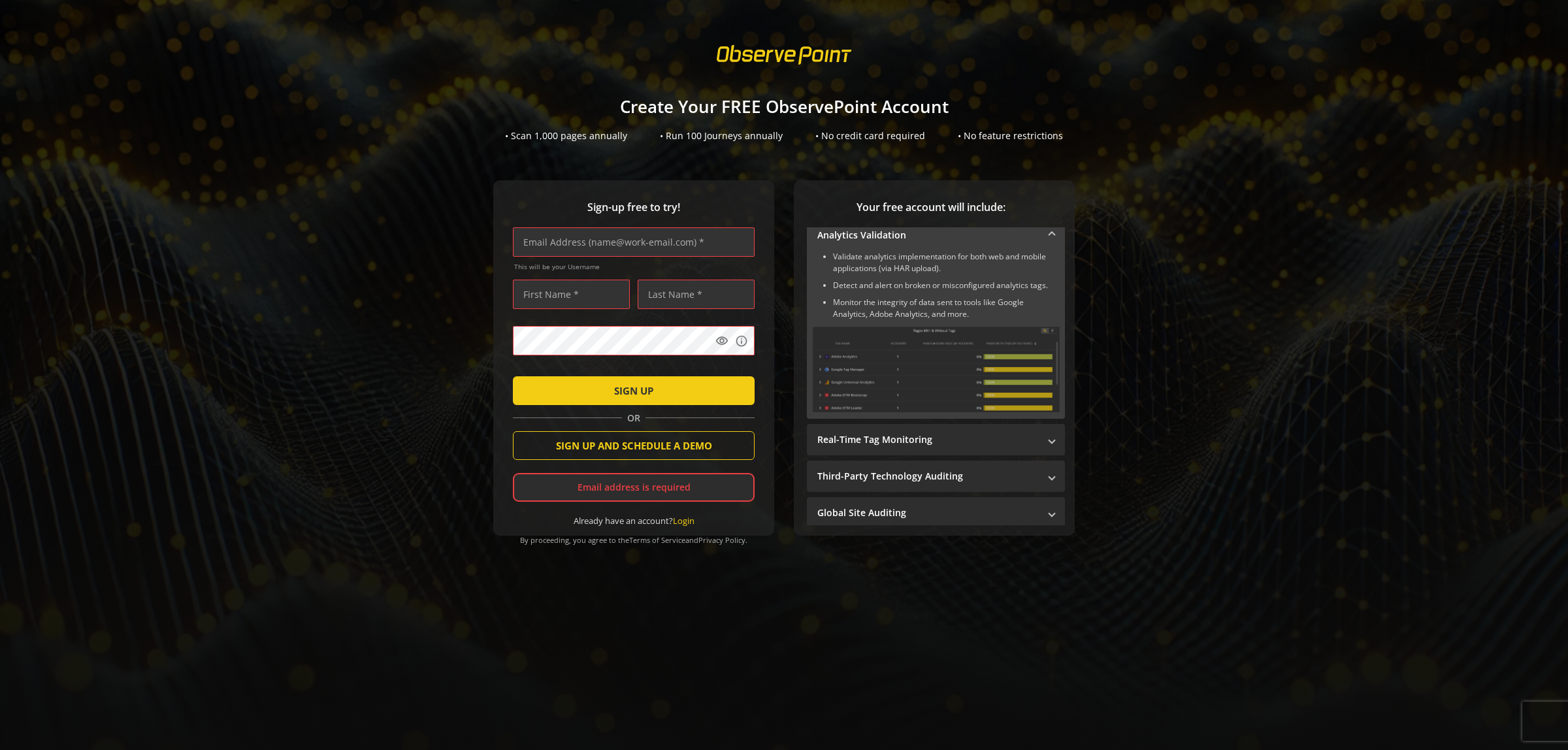
scroll to position [191, 0]
click at [929, 445] on mat-expansion-panel-header "Real-Time Tag Monitoring" at bounding box center [936, 440] width 258 height 32
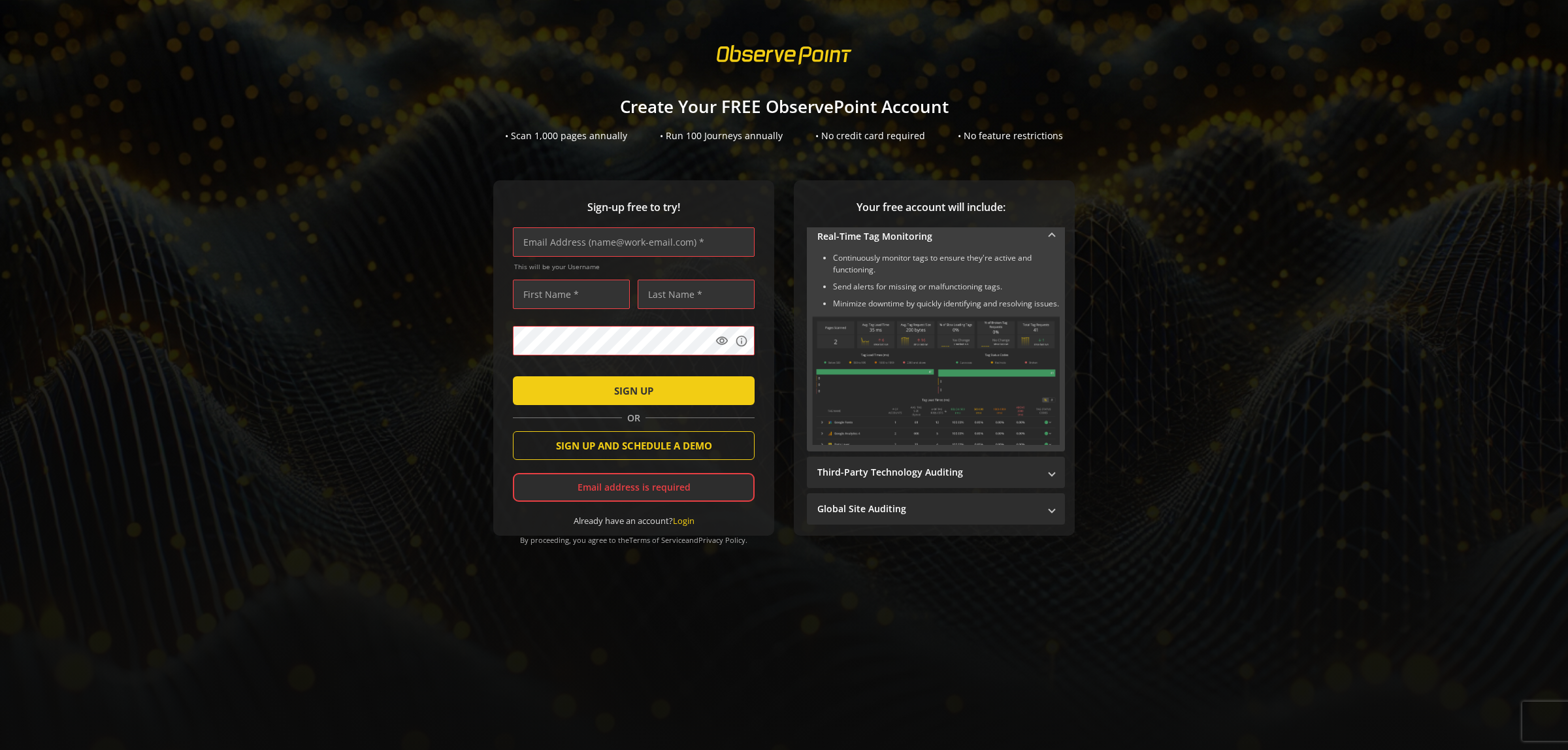
scroll to position [233, 0]
click at [936, 472] on mat-panel-title "Third-Party Technology Auditing" at bounding box center [928, 472] width 221 height 13
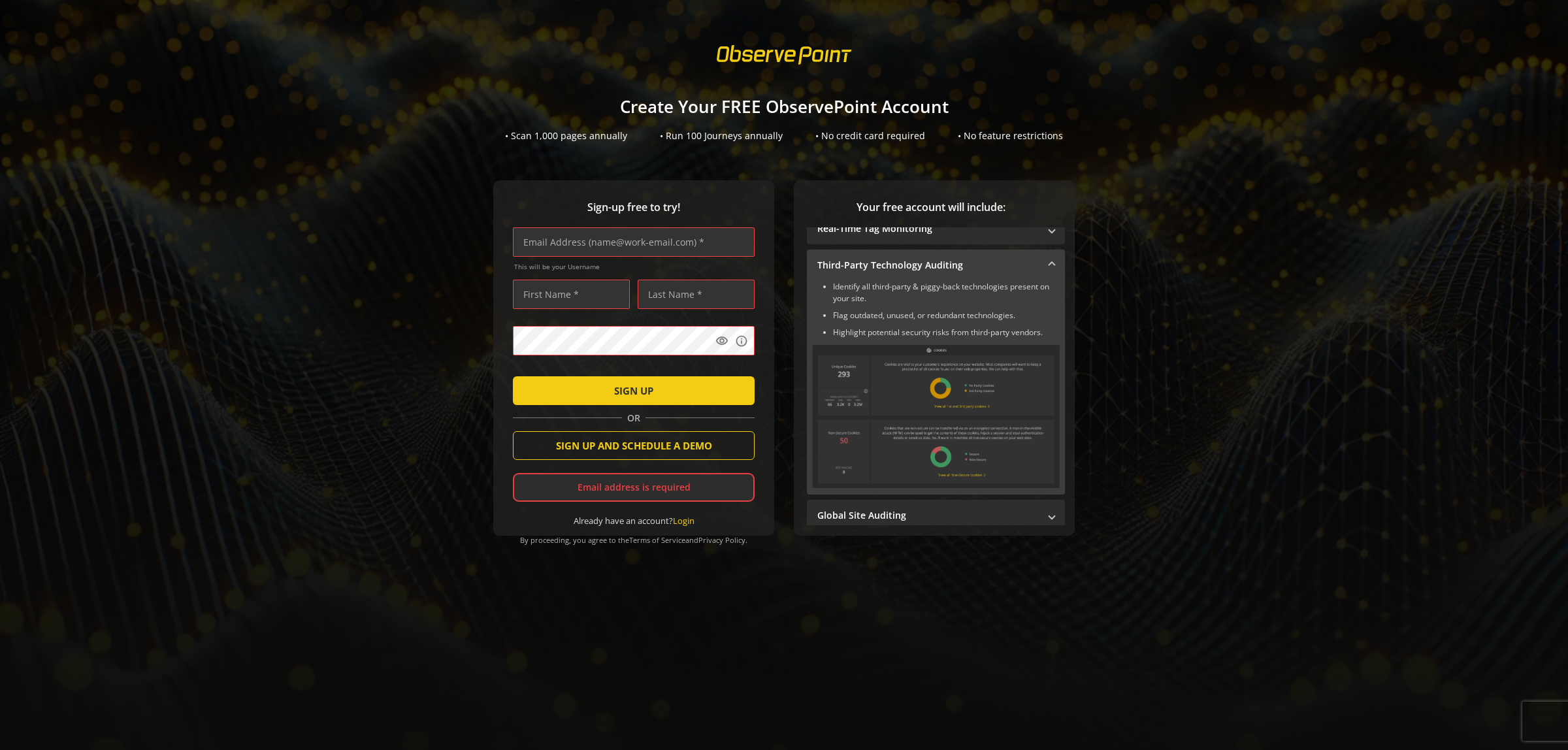
scroll to position [235, 0]
click at [935, 509] on mat-panel-title "Global Site Auditing" at bounding box center [928, 514] width 221 height 13
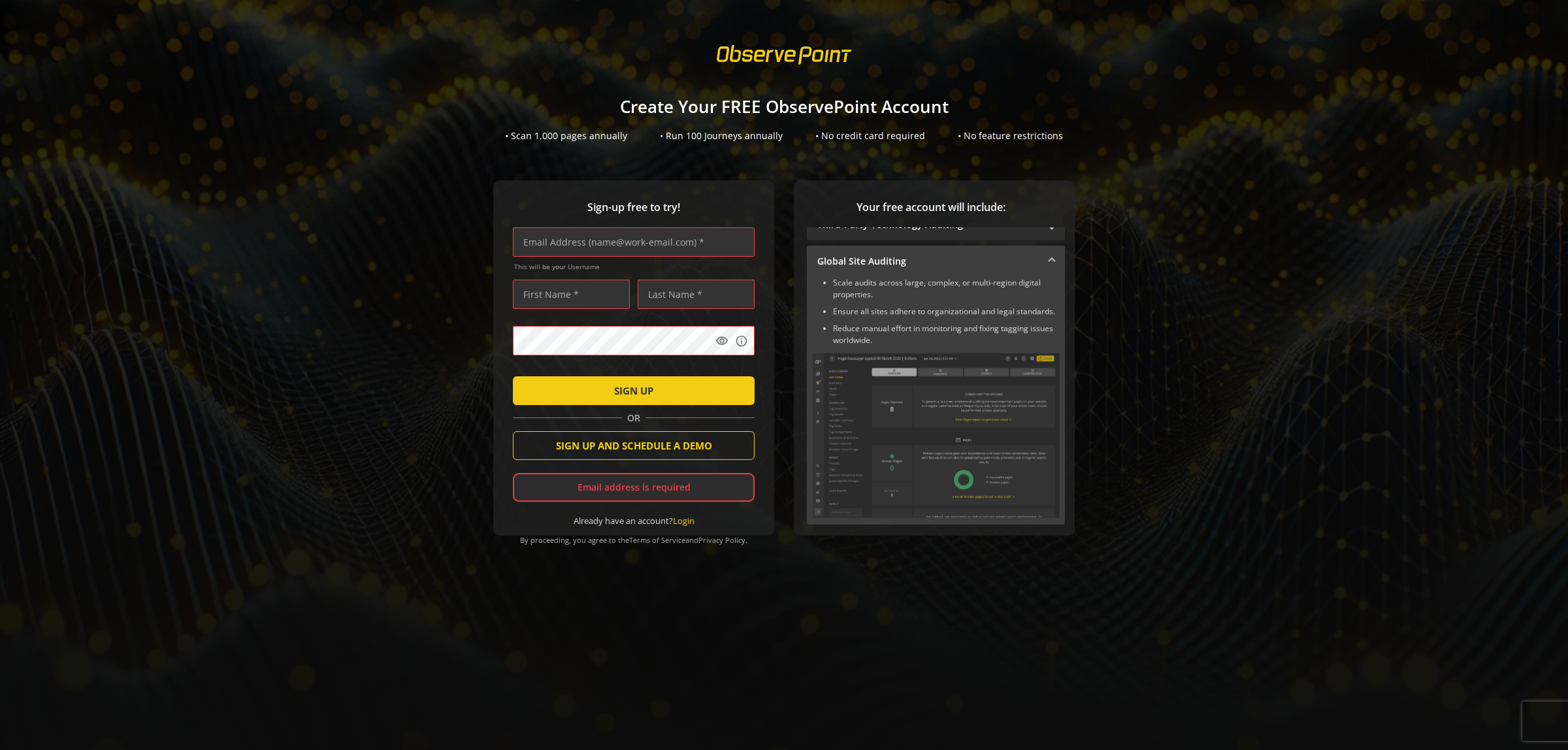
scroll to position [279, 0]
click at [555, 256] on div "This will be your Username" at bounding box center [633, 253] width 241 height 52
click at [658, 448] on span "SIGN UP AND SCHEDULE A DEMO" at bounding box center [633, 445] width 156 height 24
click at [540, 249] on input "text" at bounding box center [633, 241] width 241 height 29
type input "l"
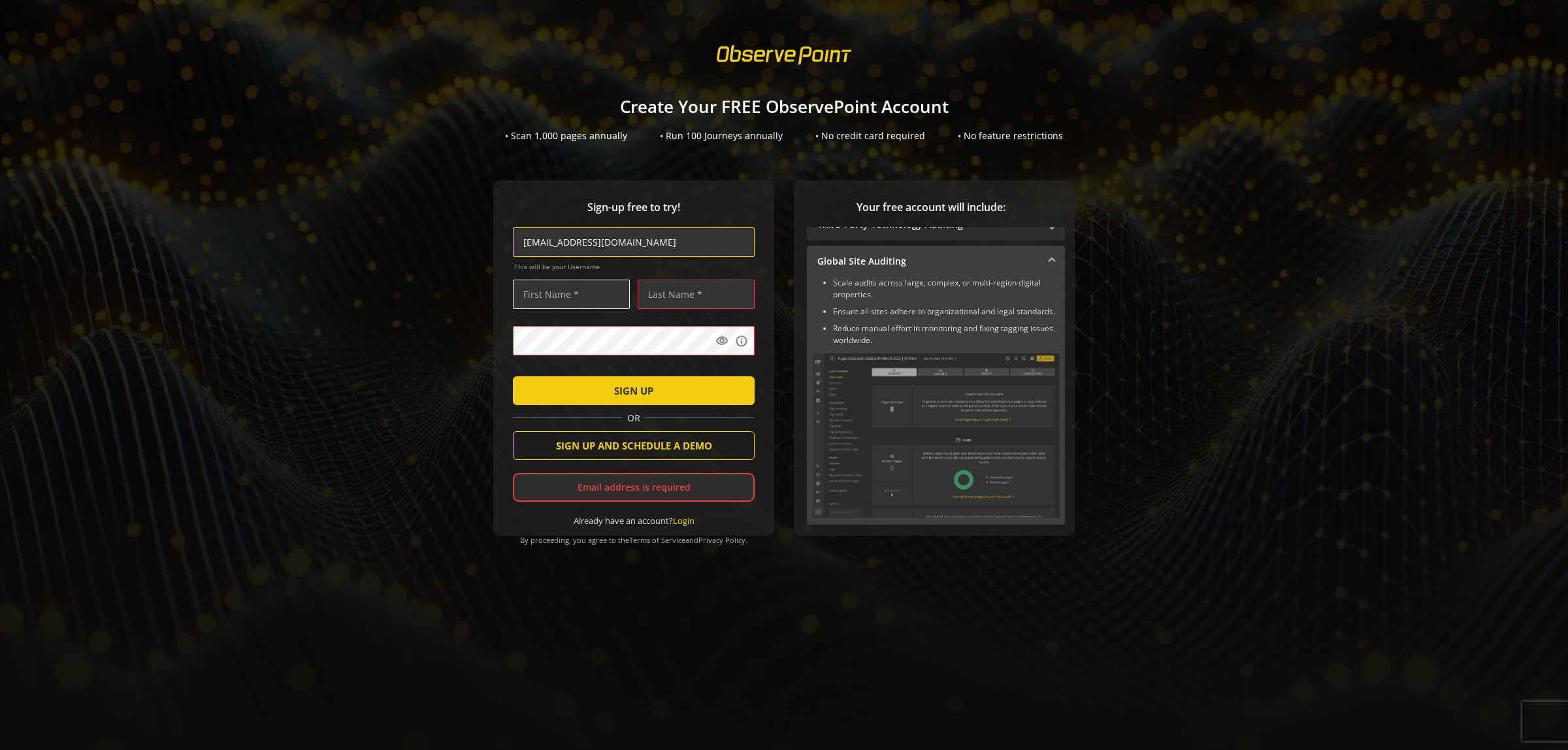
type input "Test@test.com"
drag, startPoint x: 556, startPoint y: 305, endPoint x: 572, endPoint y: 301, distance: 16.5
click at [566, 304] on input "text" at bounding box center [571, 293] width 117 height 29
type input "Lucian"
click at [682, 294] on input "text" at bounding box center [696, 293] width 117 height 29
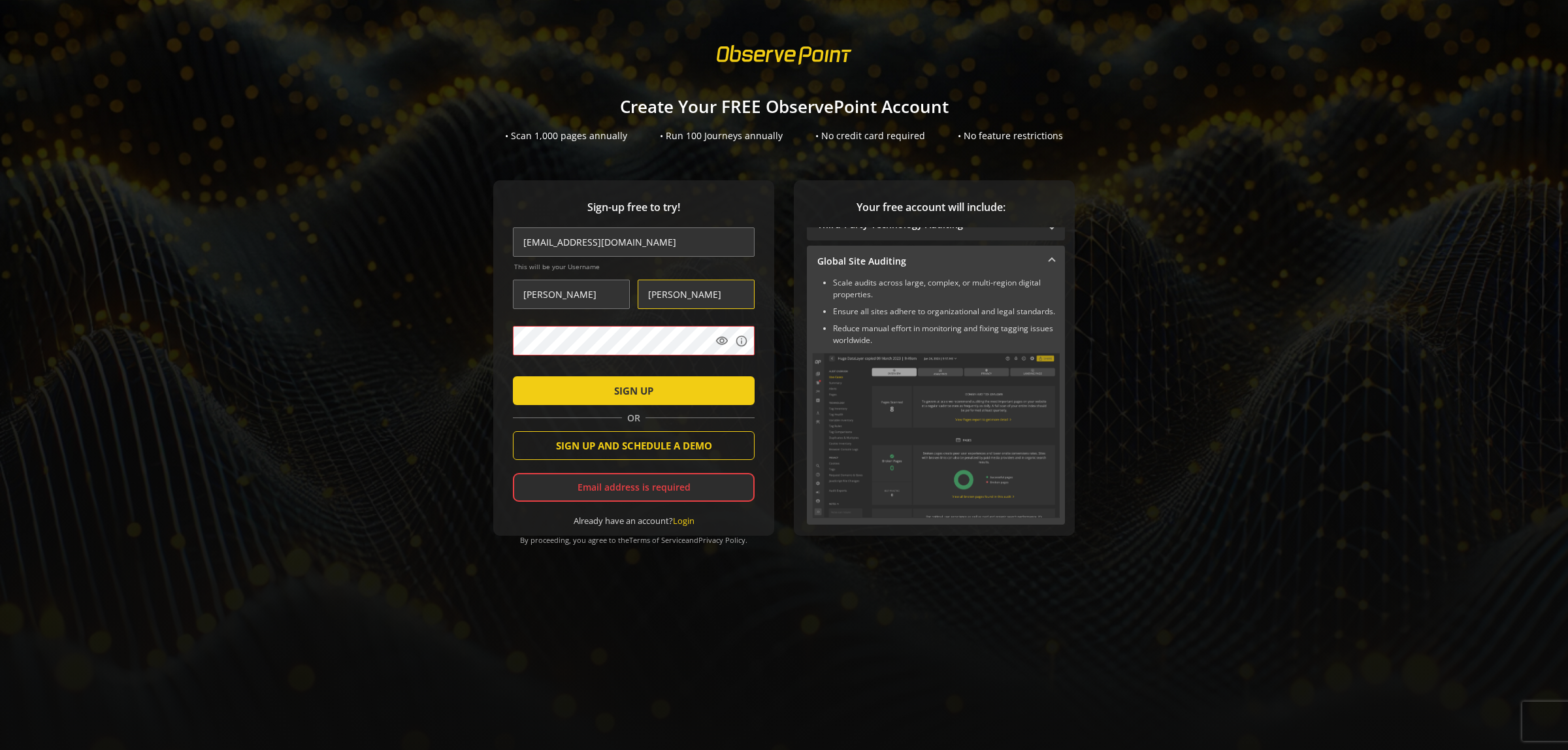
type input "Dragomirescu"
click at [715, 338] on mat-icon "visibility" at bounding box center [721, 341] width 13 height 13
click at [588, 485] on div "Email address is required" at bounding box center [633, 487] width 241 height 29
click at [591, 451] on span "SIGN UP AND SCHEDULE A DEMO" at bounding box center [633, 445] width 156 height 24
drag, startPoint x: 569, startPoint y: 252, endPoint x: 525, endPoint y: 227, distance: 50.6
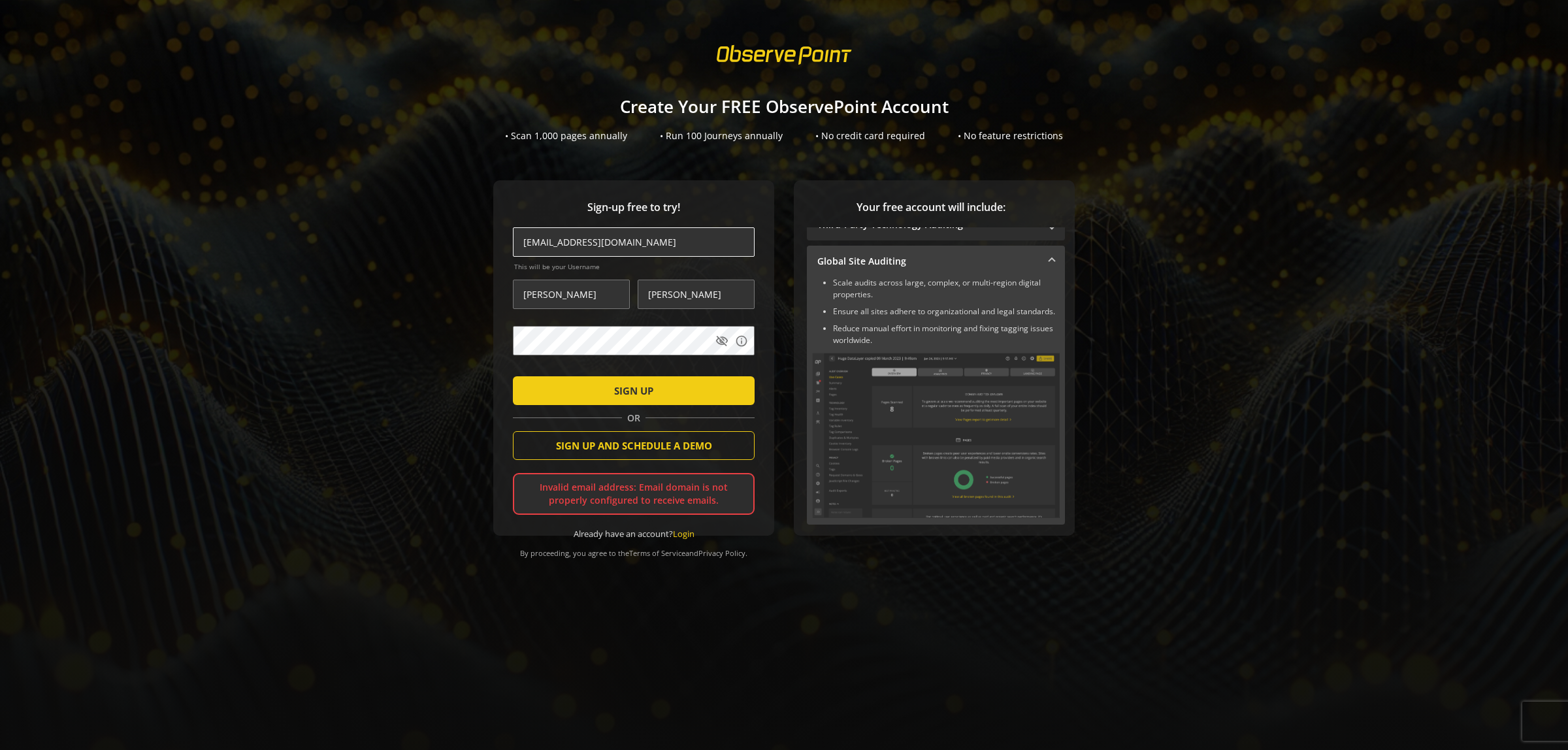
click at [493, 245] on div "Sign-up free to try! Test@test.com This will be your Username Lucian Dragomires…" at bounding box center [633, 358] width 281 height 355
type input "lucian.dra"
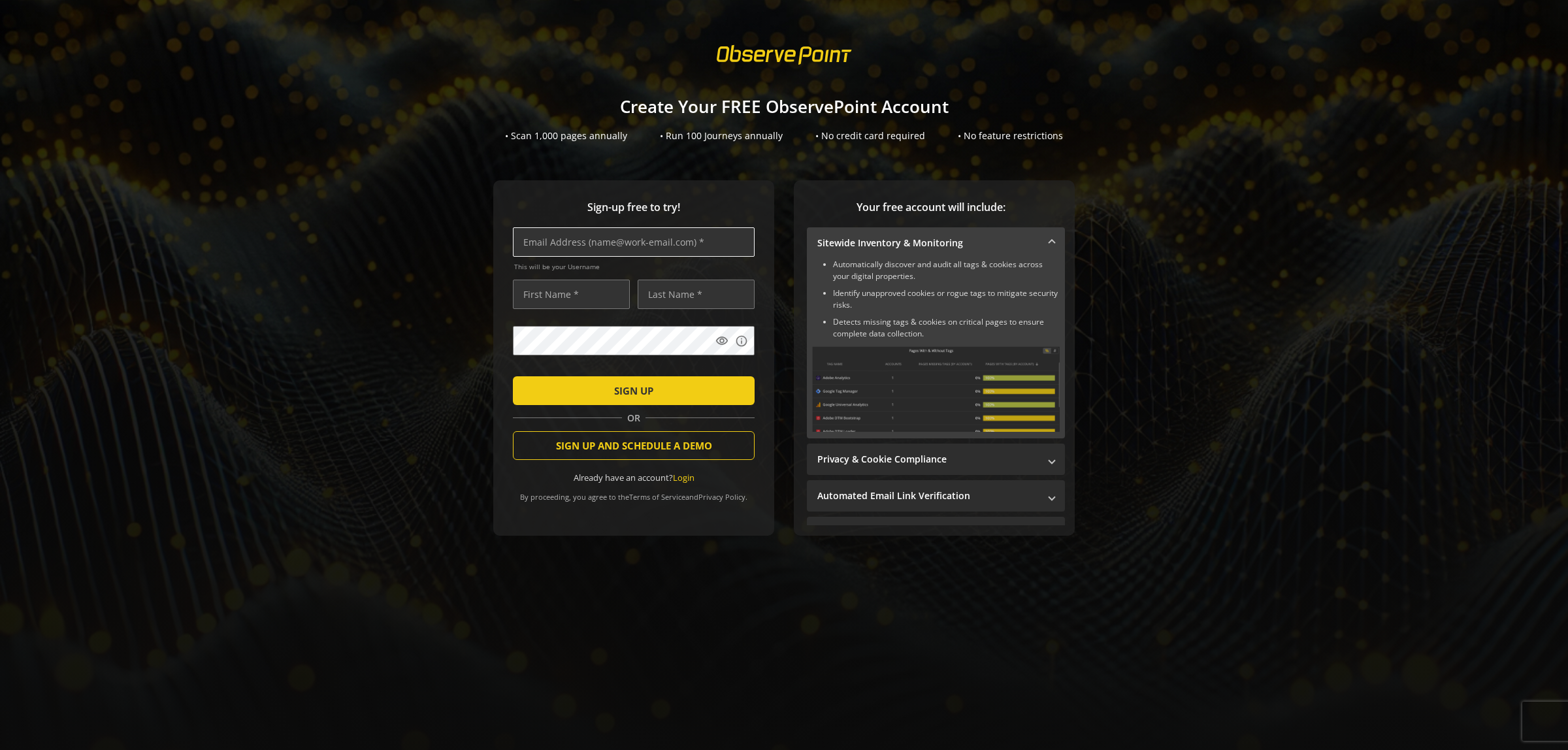
click at [536, 246] on input "text" at bounding box center [633, 241] width 241 height 29
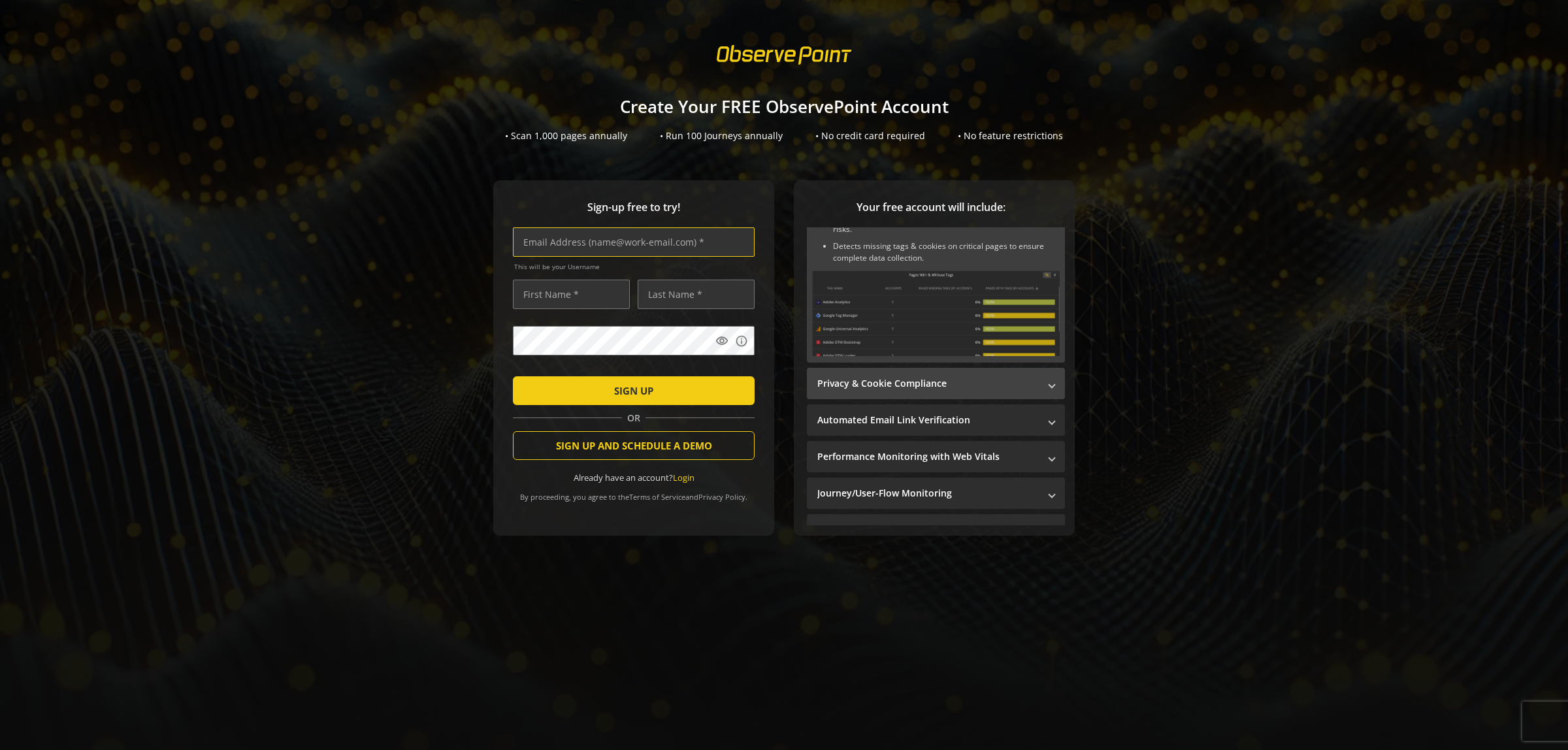
scroll to position [204, 0]
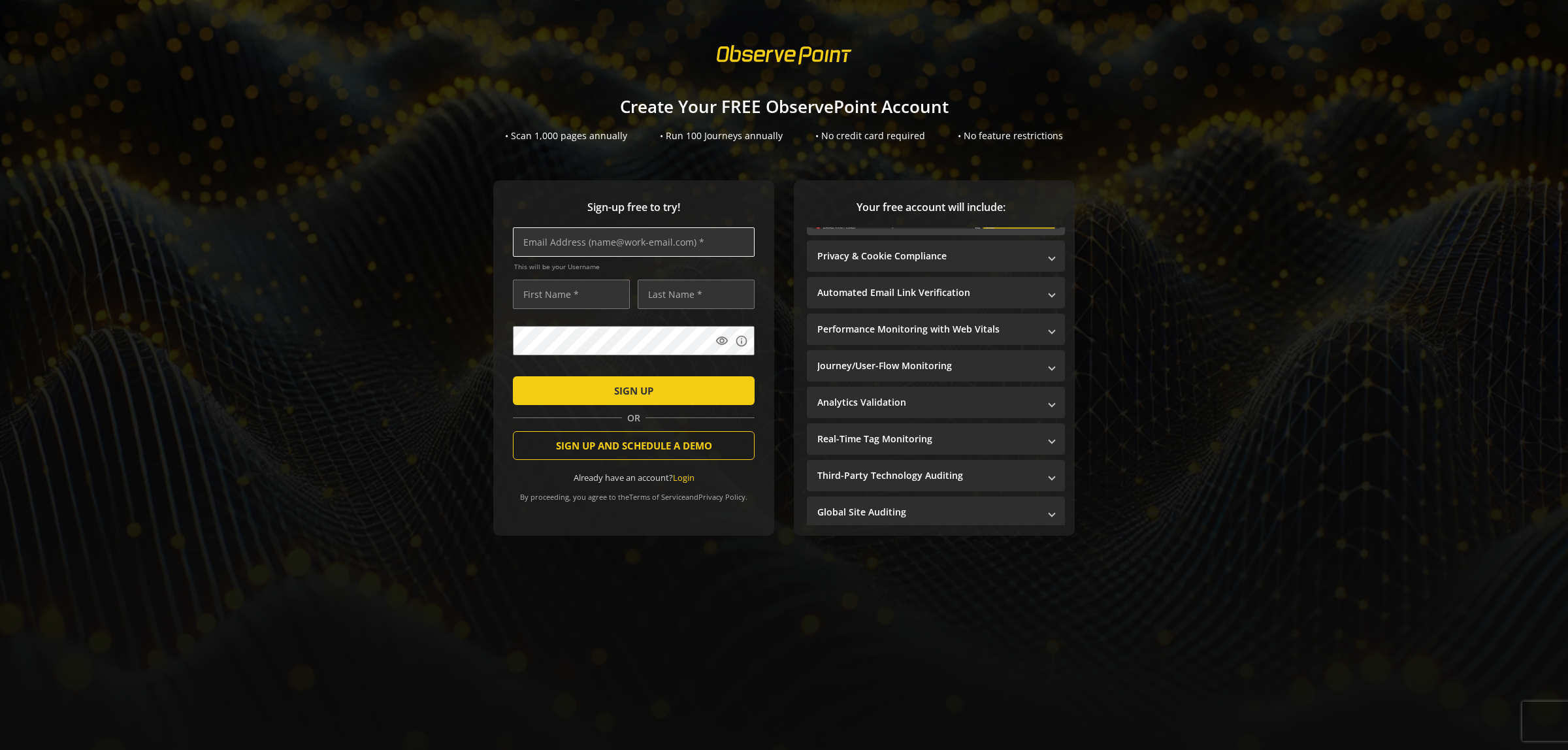
click at [554, 236] on input "text" at bounding box center [633, 241] width 241 height 29
click at [533, 252] on input "text" at bounding box center [633, 241] width 241 height 29
type input "lucian.dragomiresc8"
